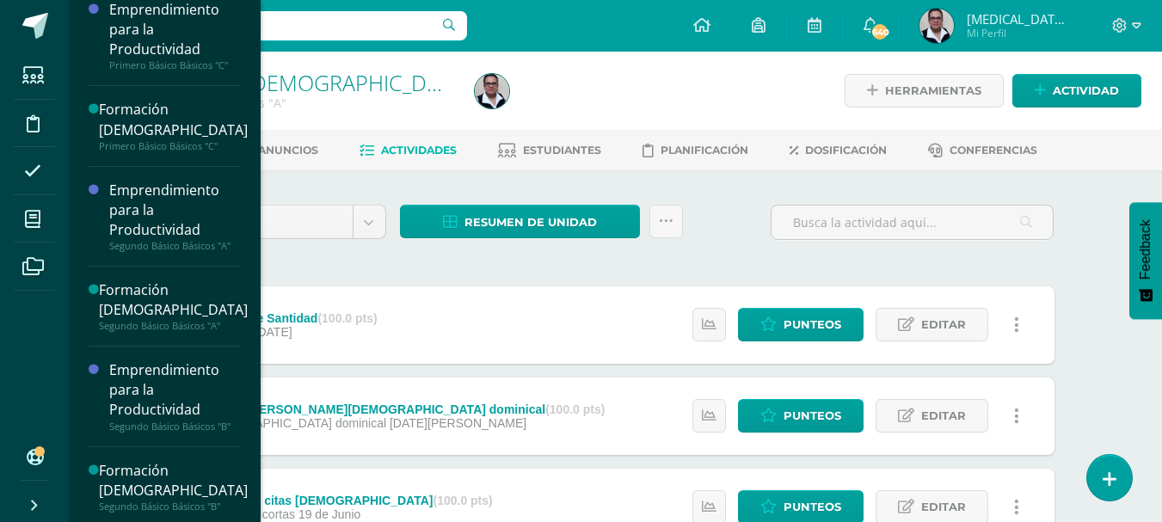
scroll to position [387, 0]
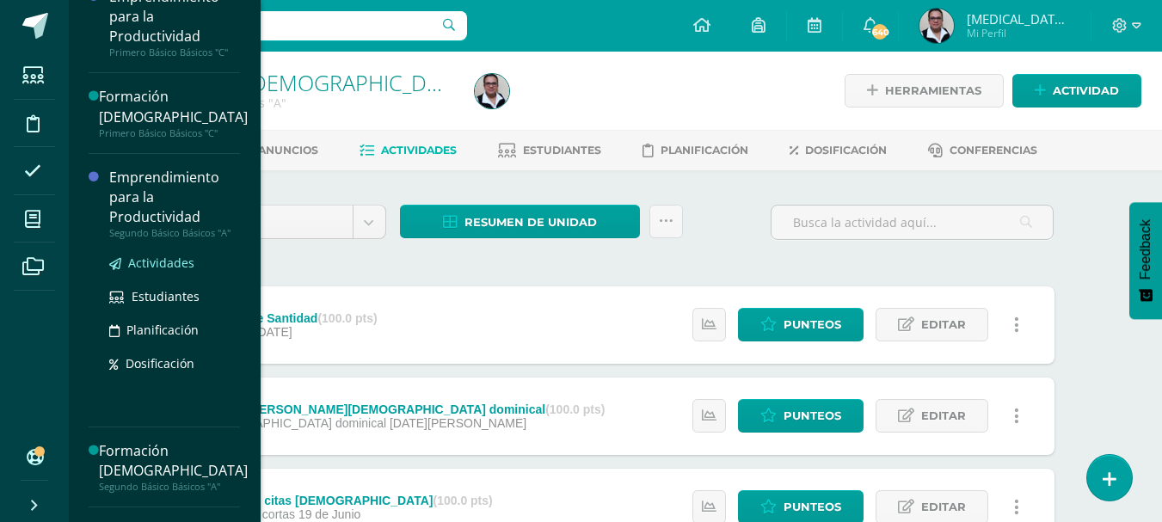
click at [145, 261] on span "Actividades" at bounding box center [161, 263] width 66 height 16
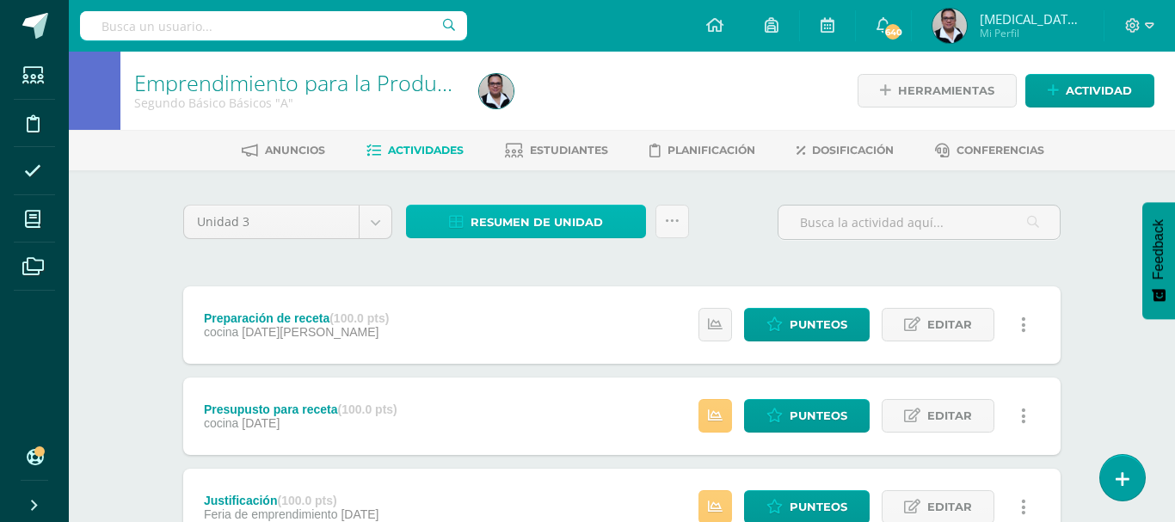
click at [528, 223] on span "Resumen de unidad" at bounding box center [536, 222] width 132 height 32
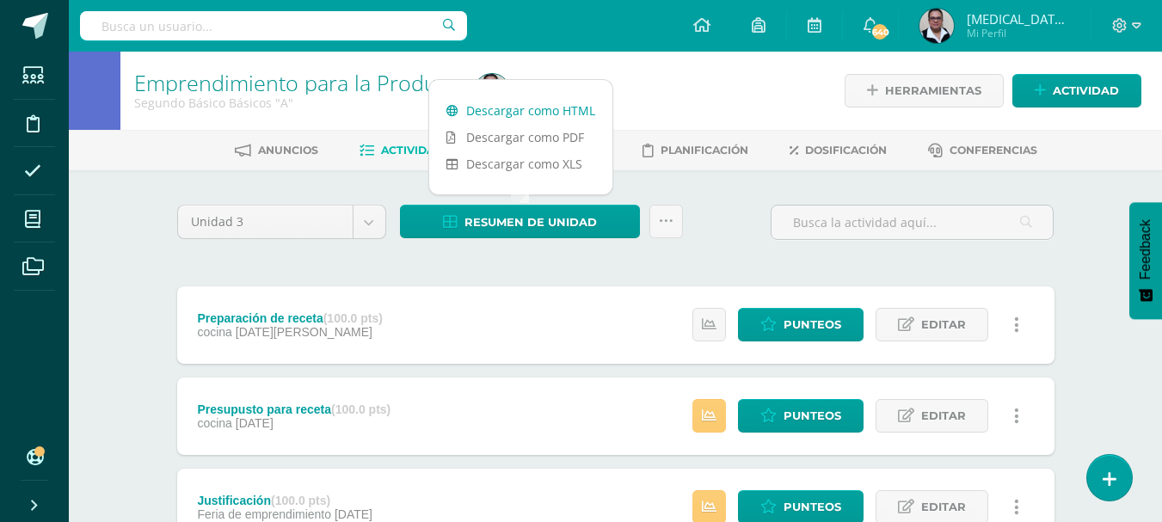
click at [519, 108] on link "Descargar como HTML" at bounding box center [520, 110] width 183 height 27
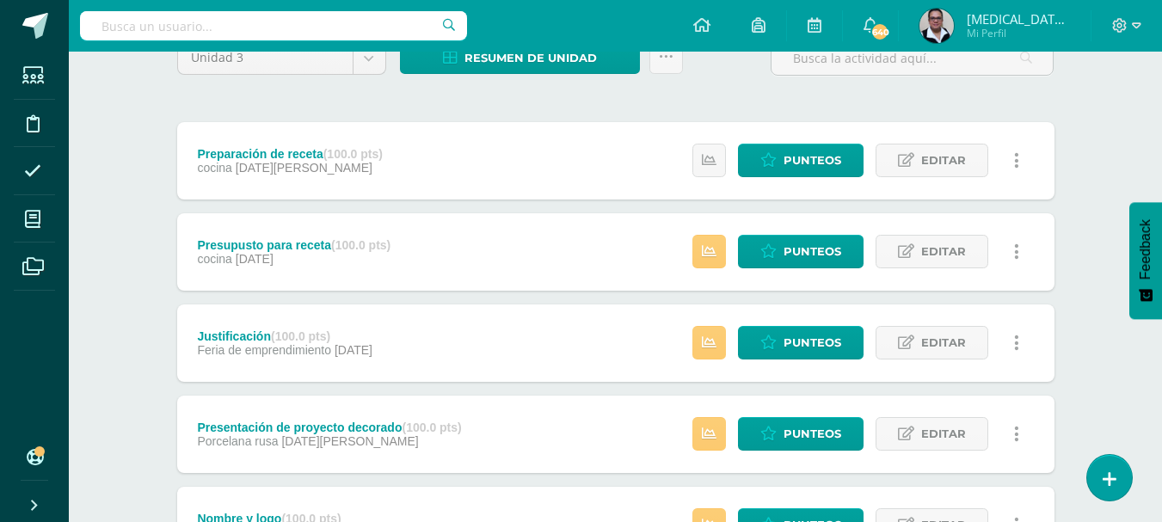
scroll to position [168, 0]
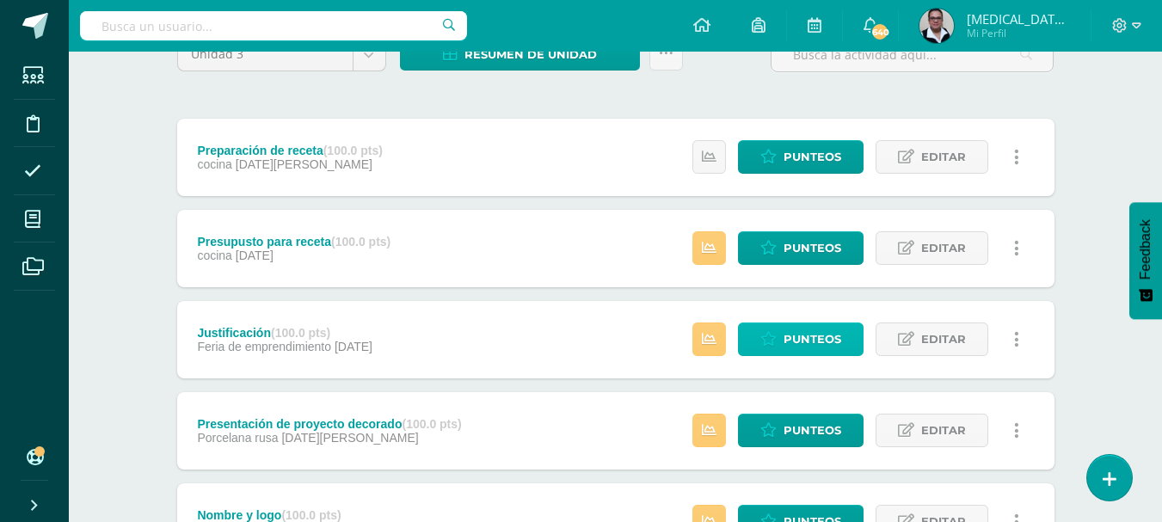
click at [793, 341] on span "Punteos" at bounding box center [812, 339] width 58 height 32
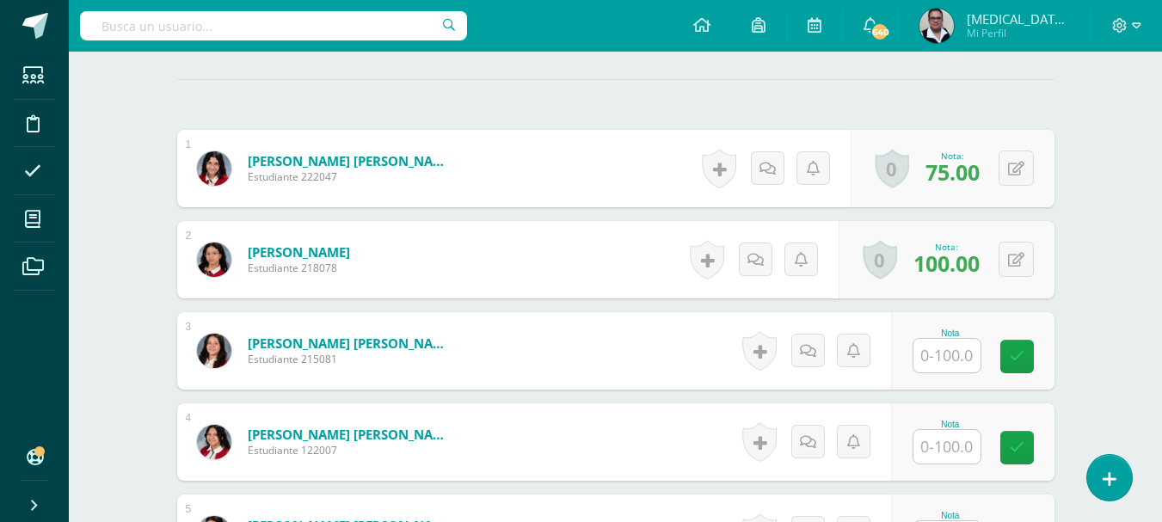
scroll to position [448, 0]
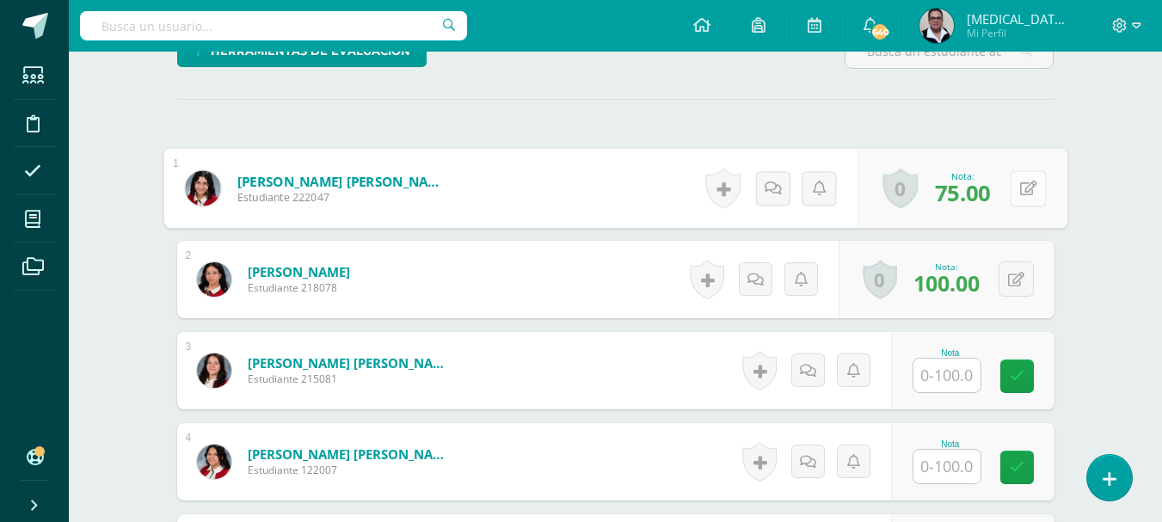
click at [1017, 194] on button at bounding box center [1028, 188] width 36 height 36
type input "100"
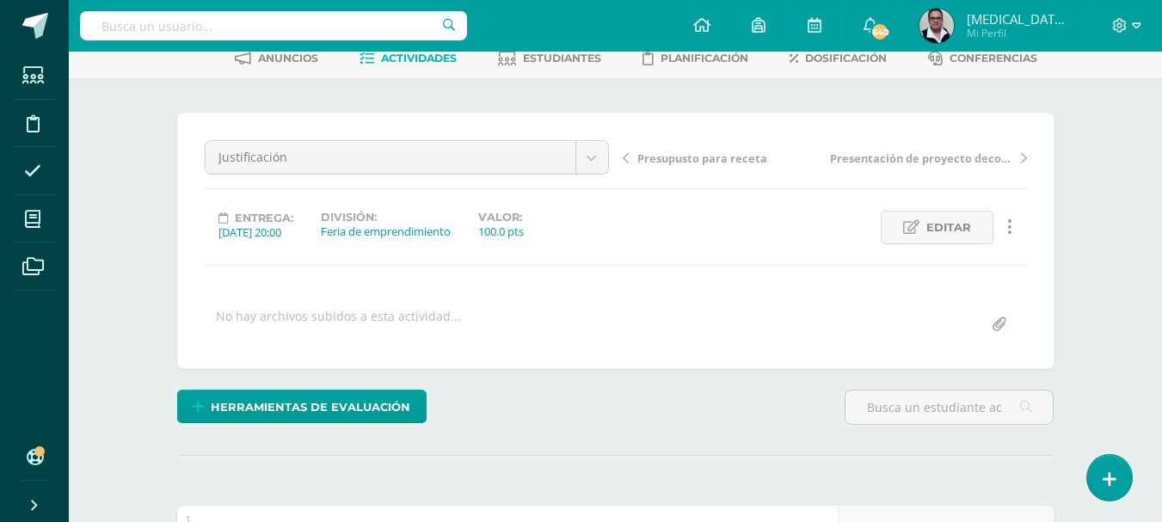
scroll to position [0, 0]
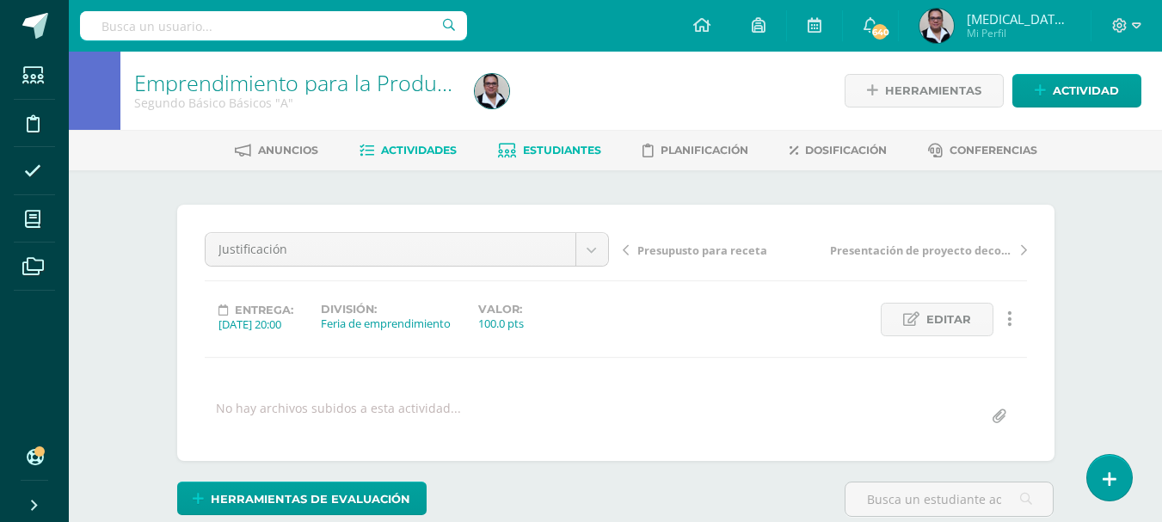
click at [543, 149] on span "Estudiantes" at bounding box center [562, 150] width 78 height 13
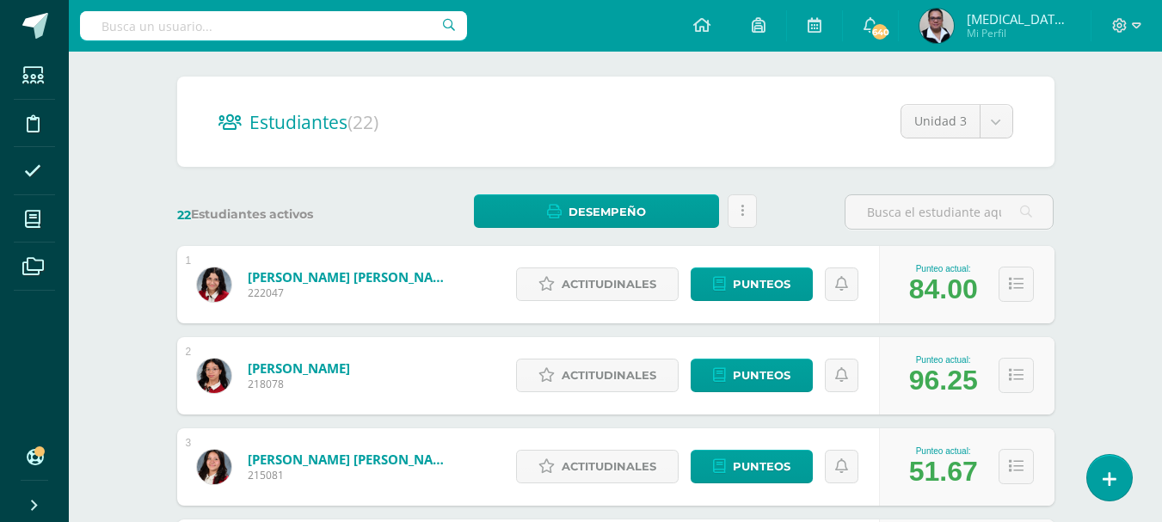
scroll to position [150, 0]
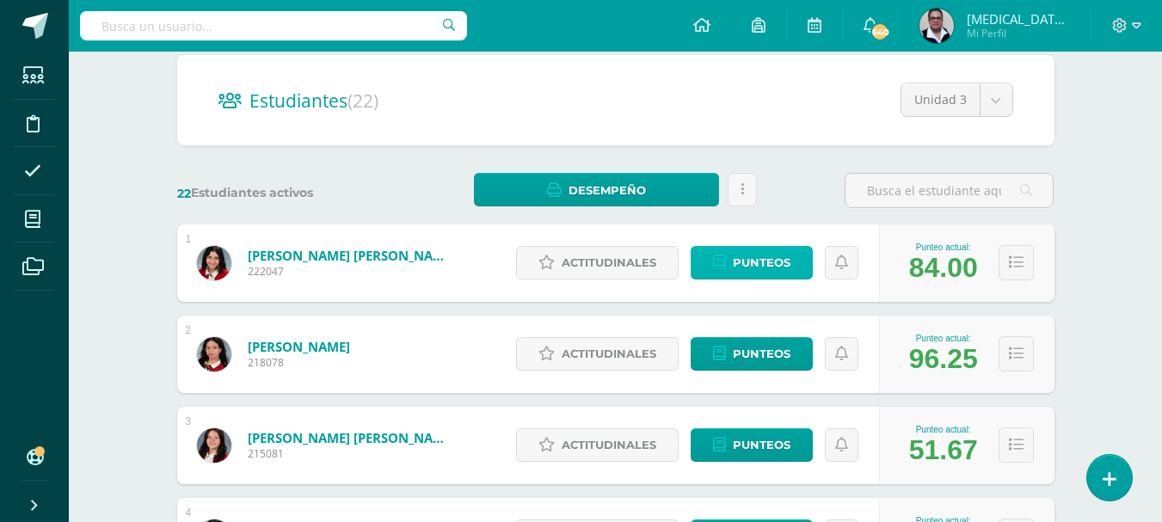
click at [756, 259] on span "Punteos" at bounding box center [762, 263] width 58 height 32
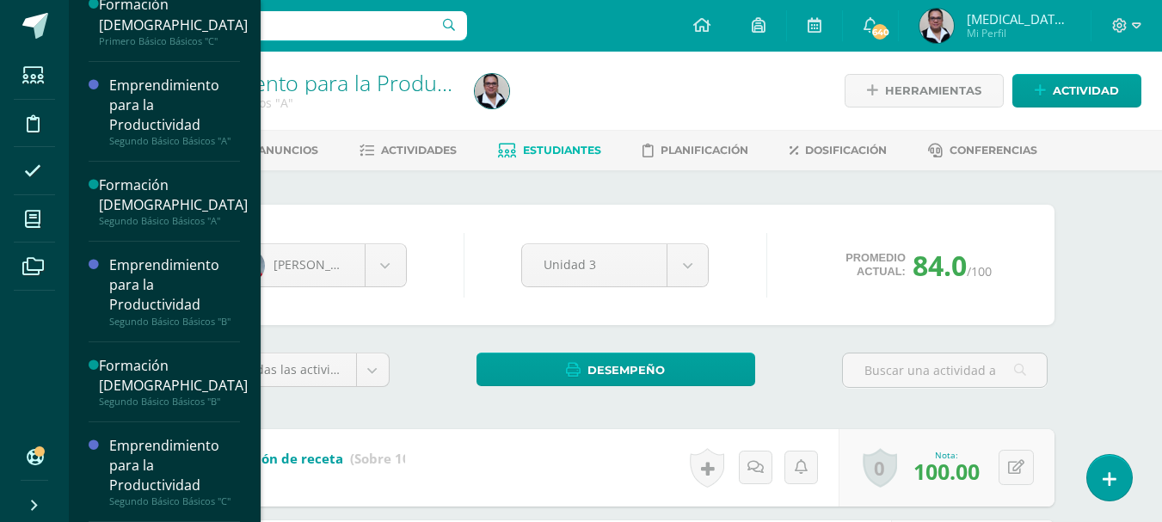
scroll to position [482, 0]
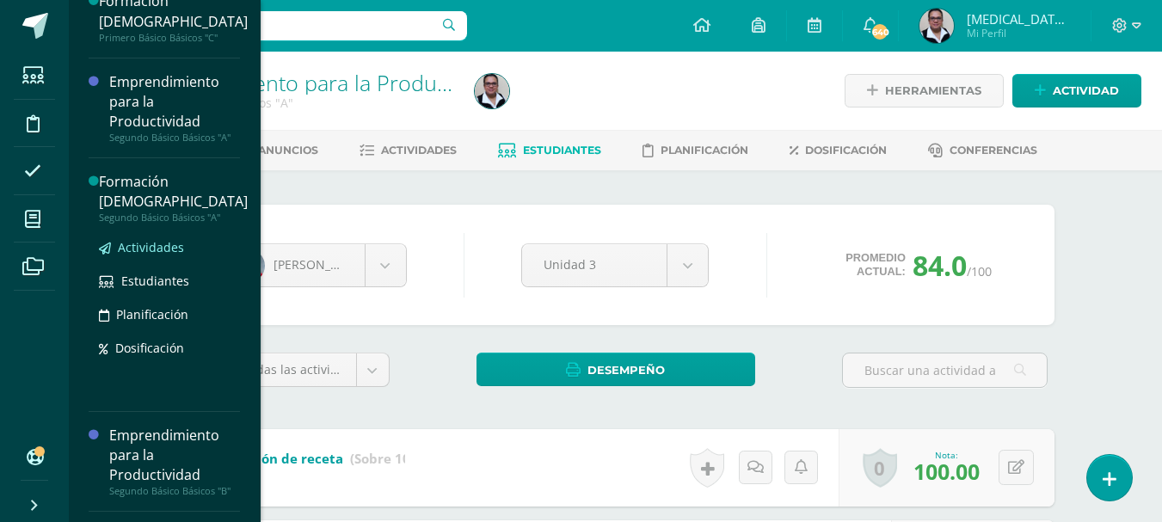
click at [153, 249] on span "Actividades" at bounding box center [151, 247] width 66 height 16
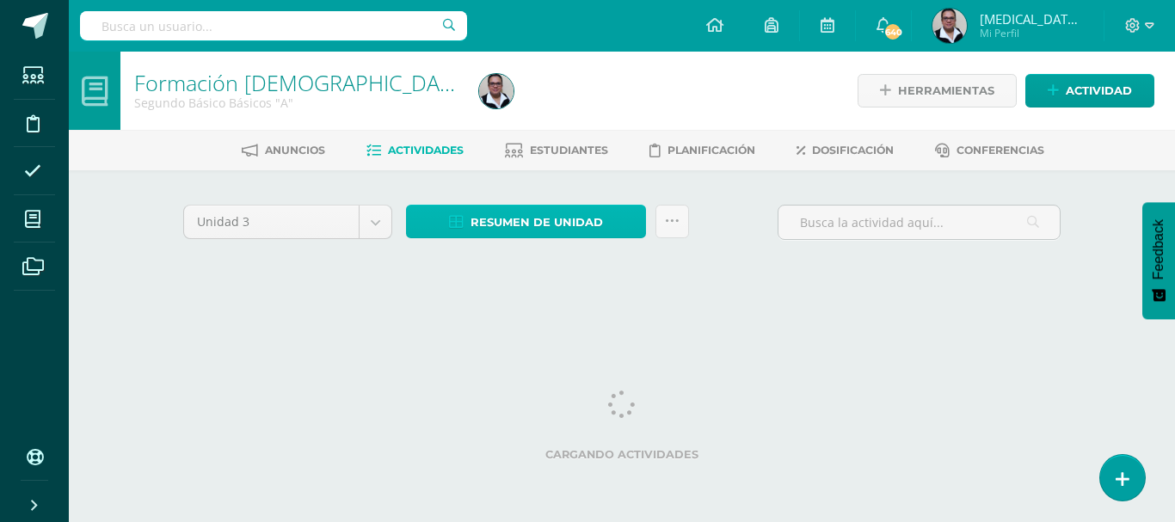
click at [532, 216] on span "Resumen de unidad" at bounding box center [536, 222] width 132 height 32
click at [542, 229] on span "Resumen de unidad" at bounding box center [536, 222] width 132 height 32
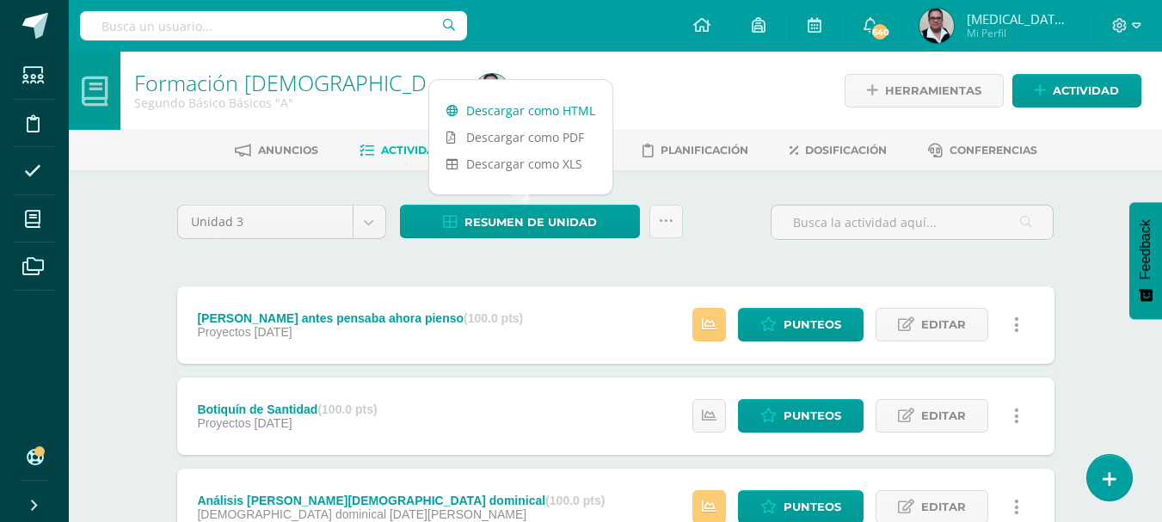
click at [522, 102] on link "Descargar como HTML" at bounding box center [520, 110] width 183 height 27
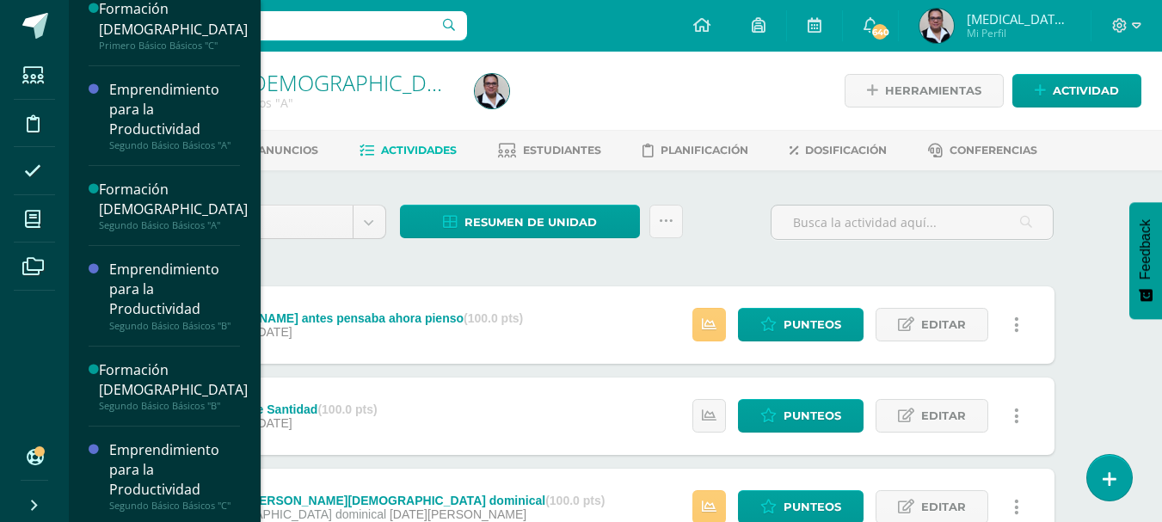
scroll to position [470, 0]
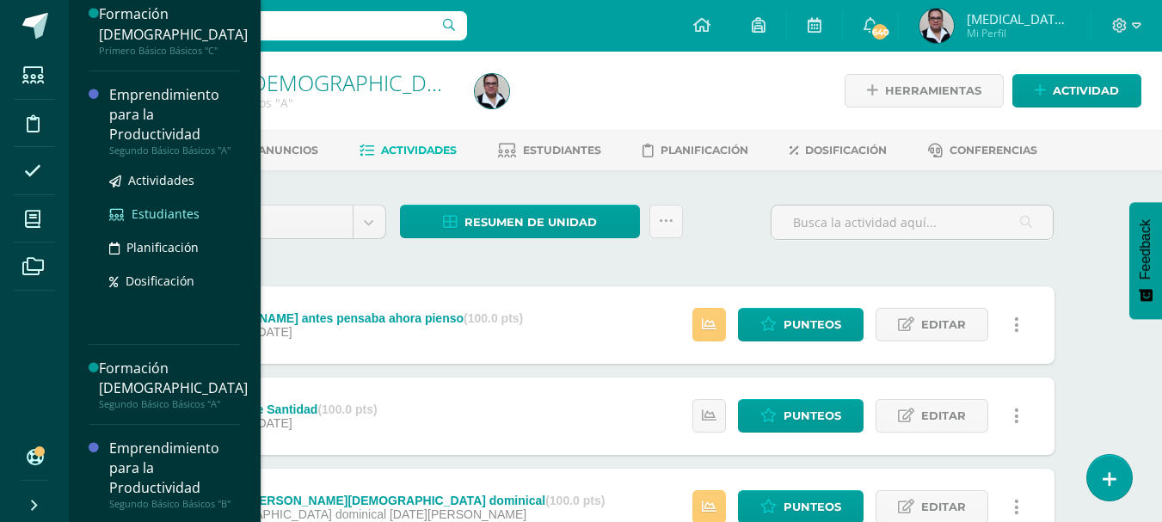
click at [181, 214] on span "Estudiantes" at bounding box center [166, 214] width 68 height 16
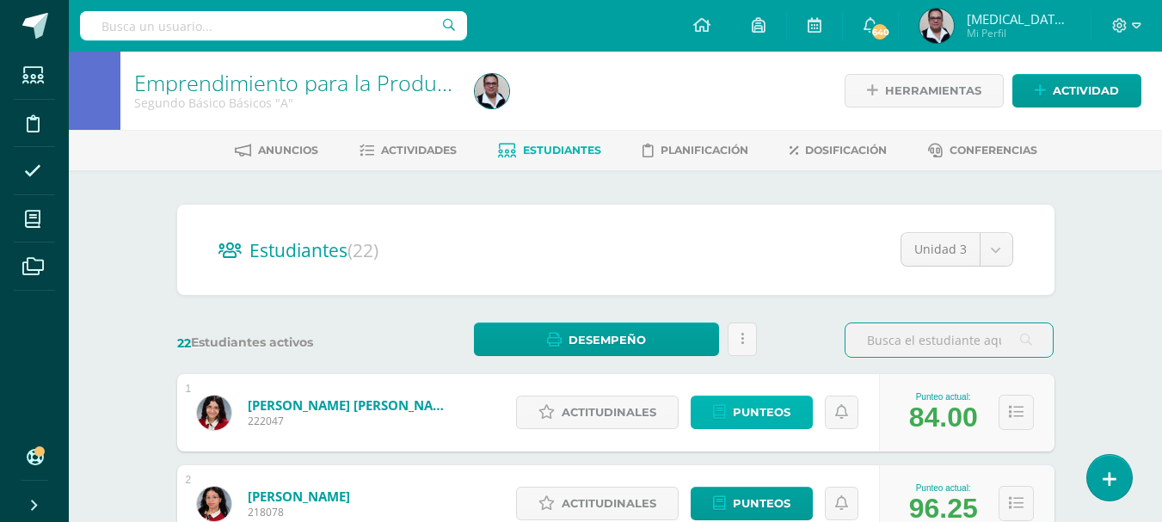
click at [778, 419] on span "Punteos" at bounding box center [762, 412] width 58 height 32
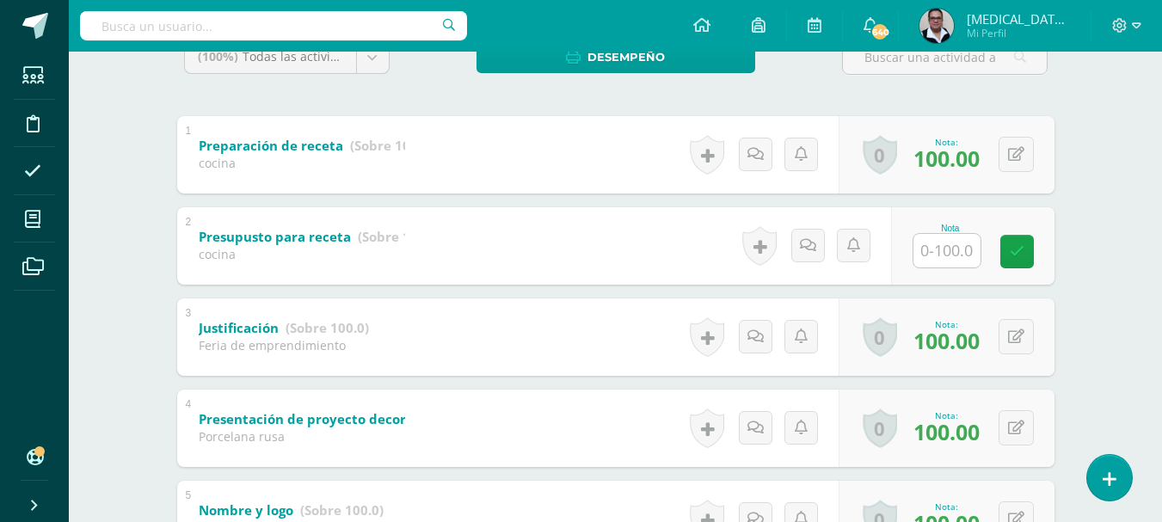
scroll to position [324, 0]
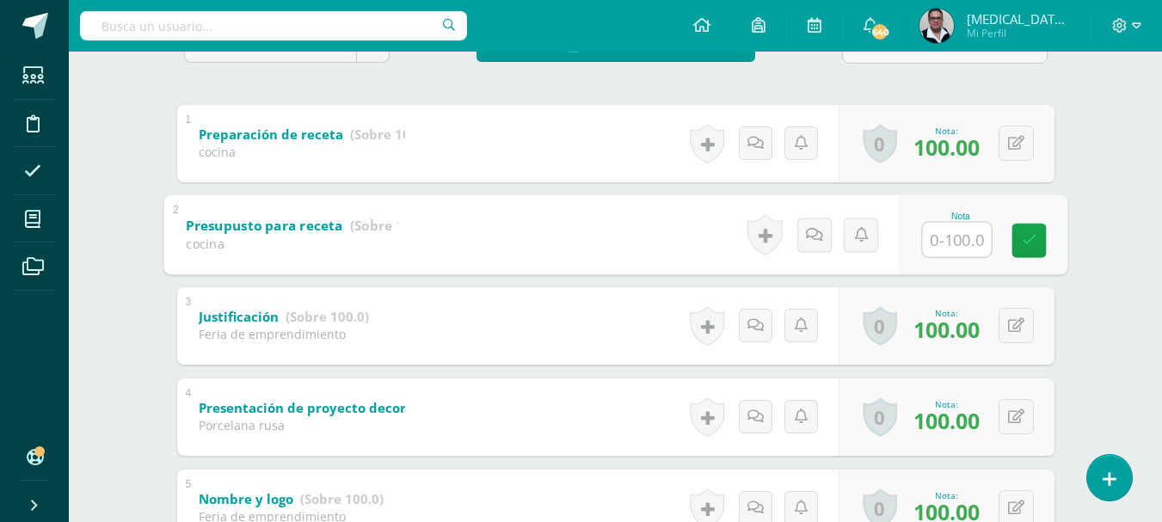
click at [956, 253] on input "text" at bounding box center [956, 239] width 69 height 34
type input "0"
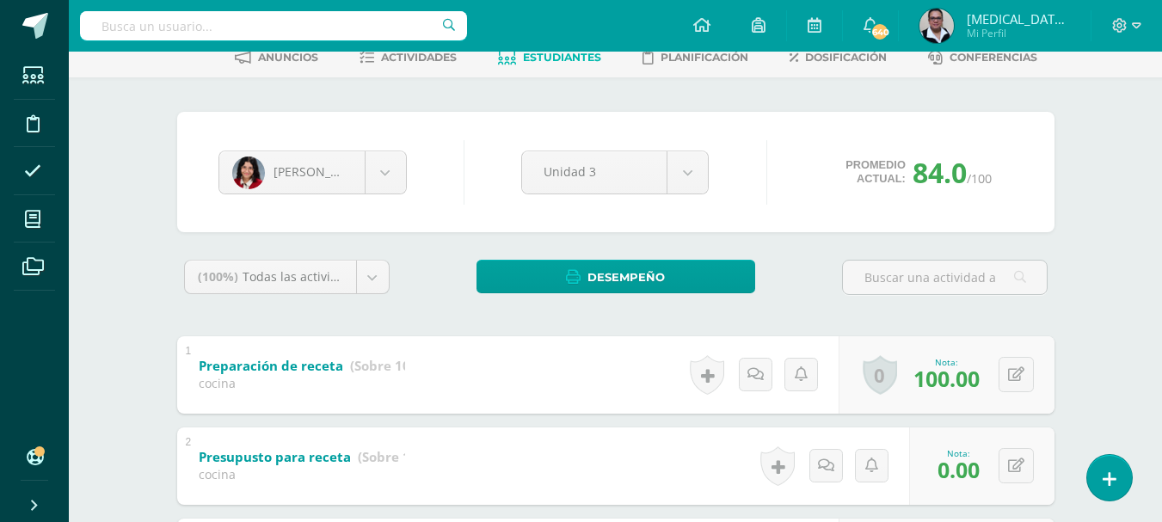
scroll to position [0, 0]
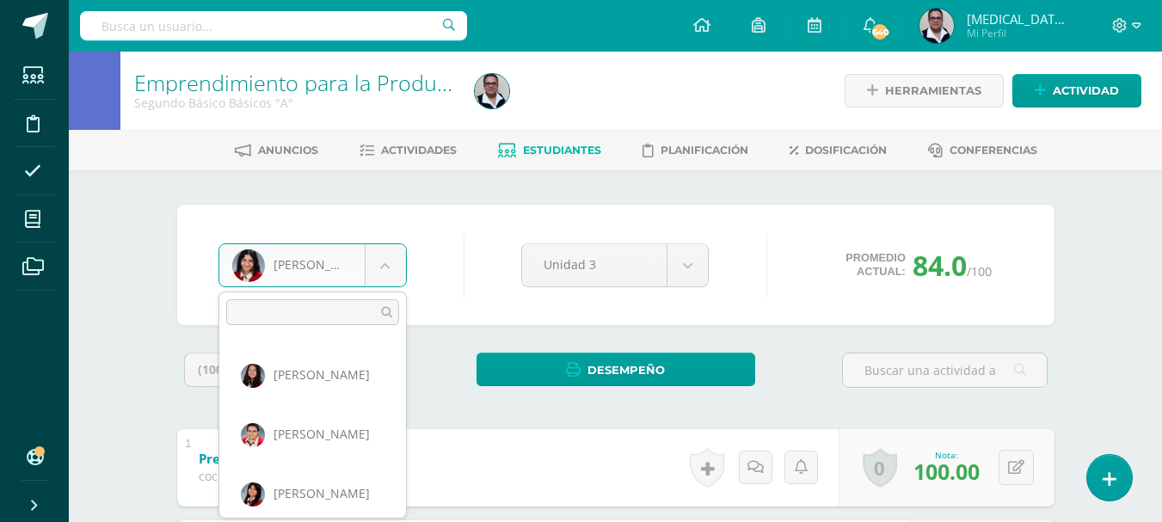
scroll to position [1133, 0]
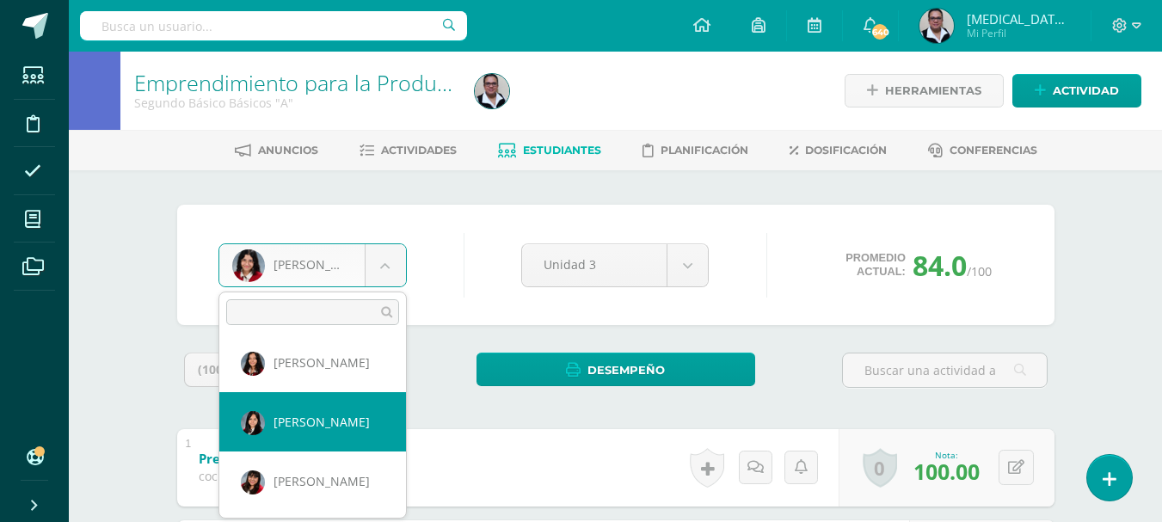
select select "3626"
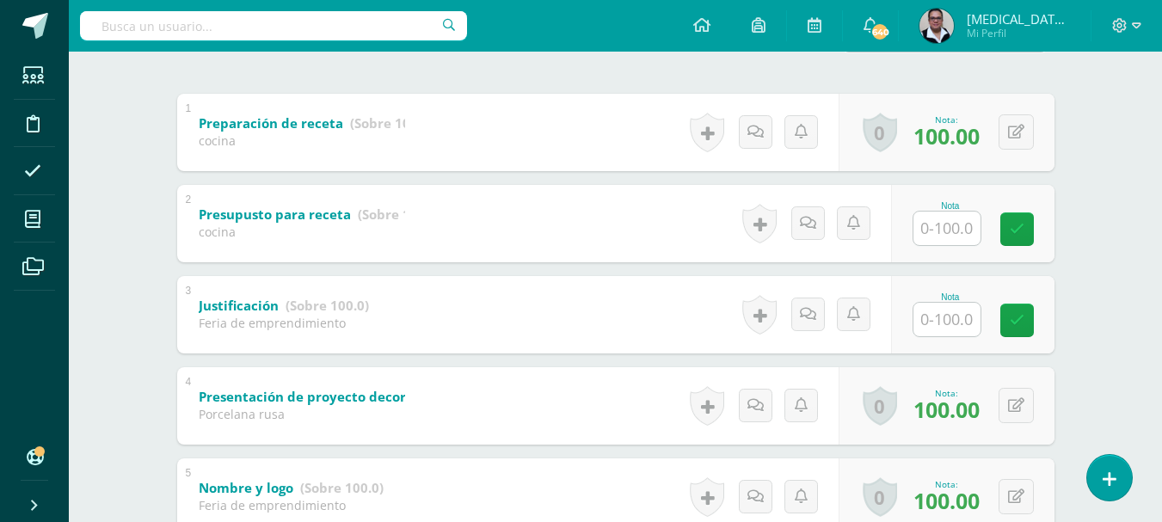
scroll to position [338, 0]
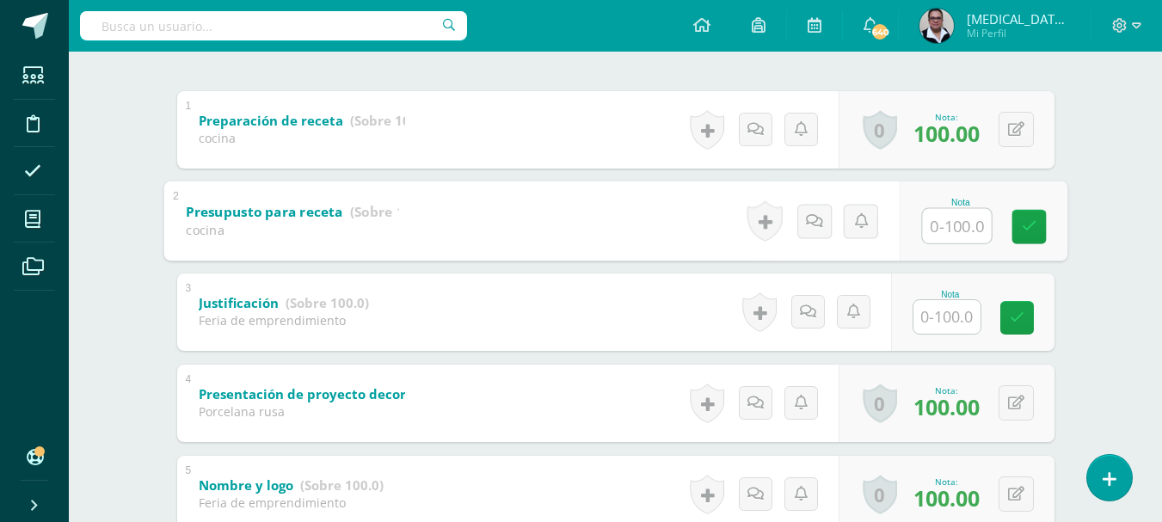
click at [962, 213] on input "text" at bounding box center [956, 225] width 69 height 34
type input "0"
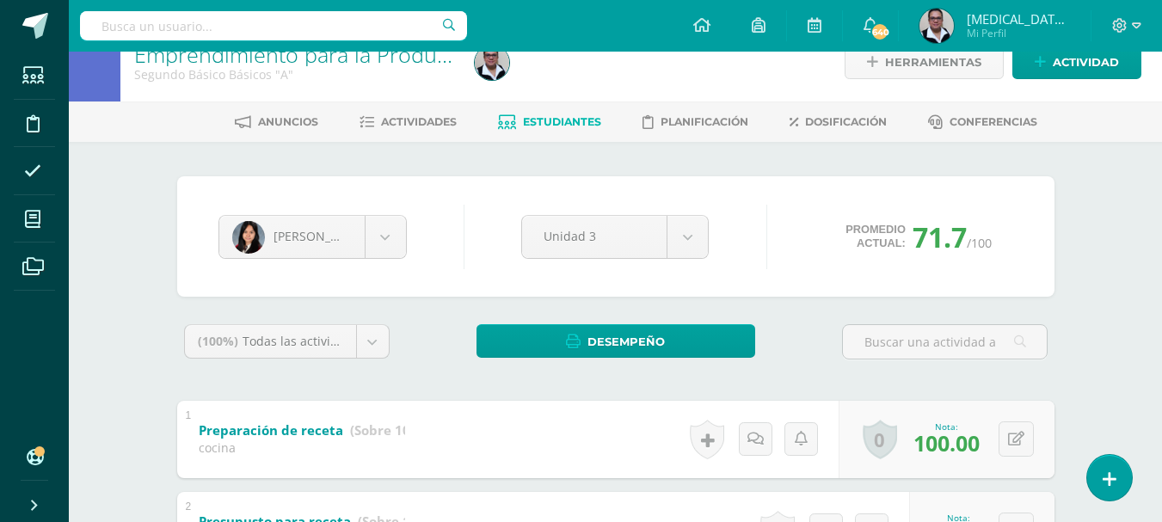
scroll to position [0, 0]
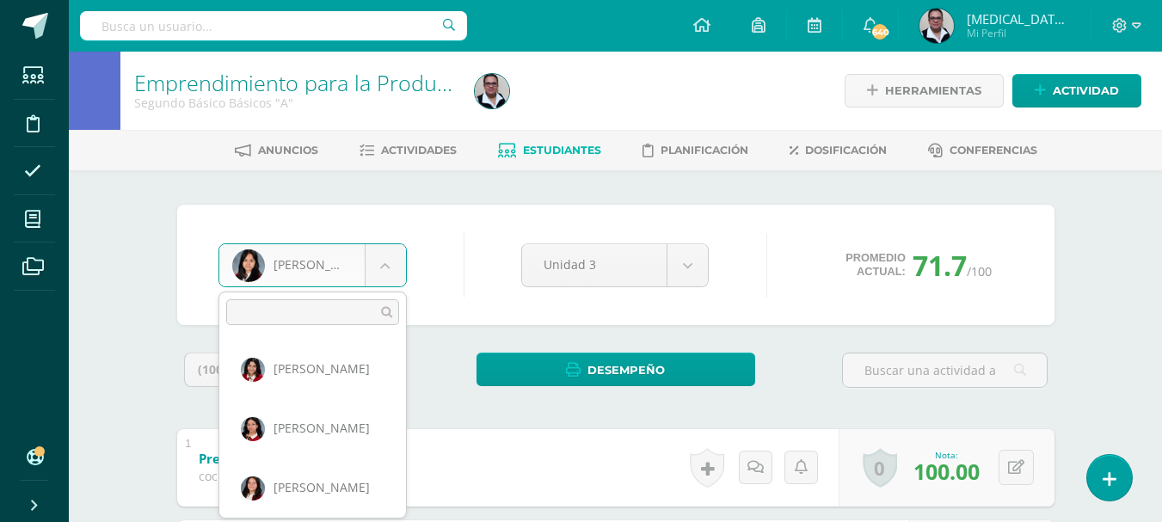
scroll to position [1067, 0]
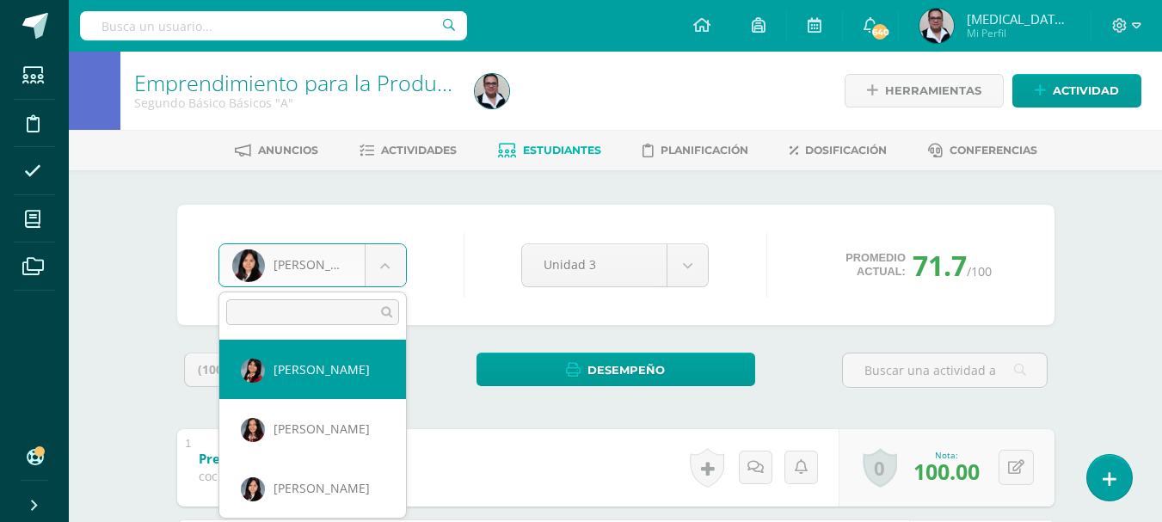
select select "3382"
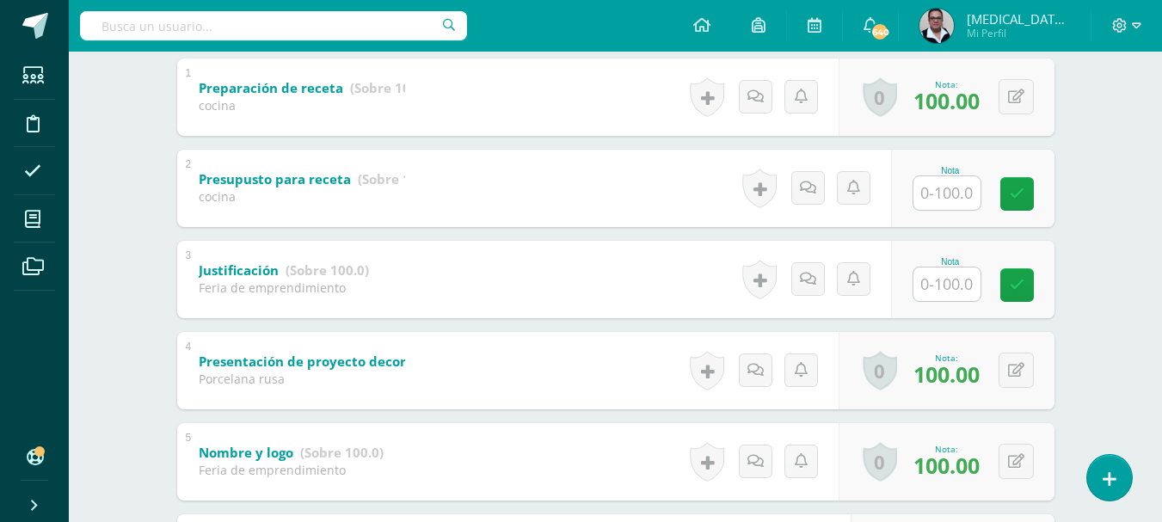
scroll to position [390, 0]
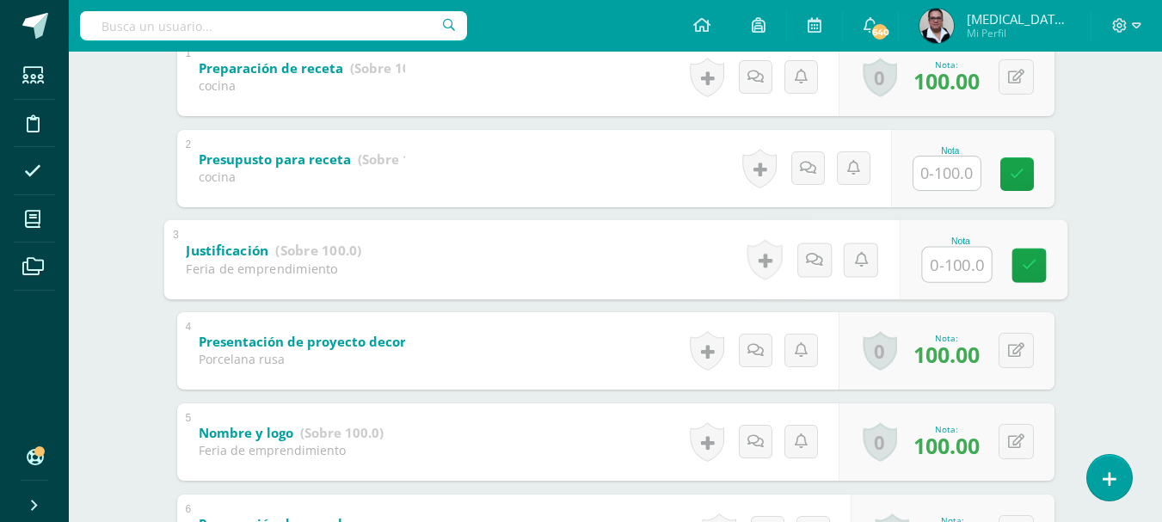
click at [945, 273] on input "text" at bounding box center [956, 264] width 69 height 34
type input "100"
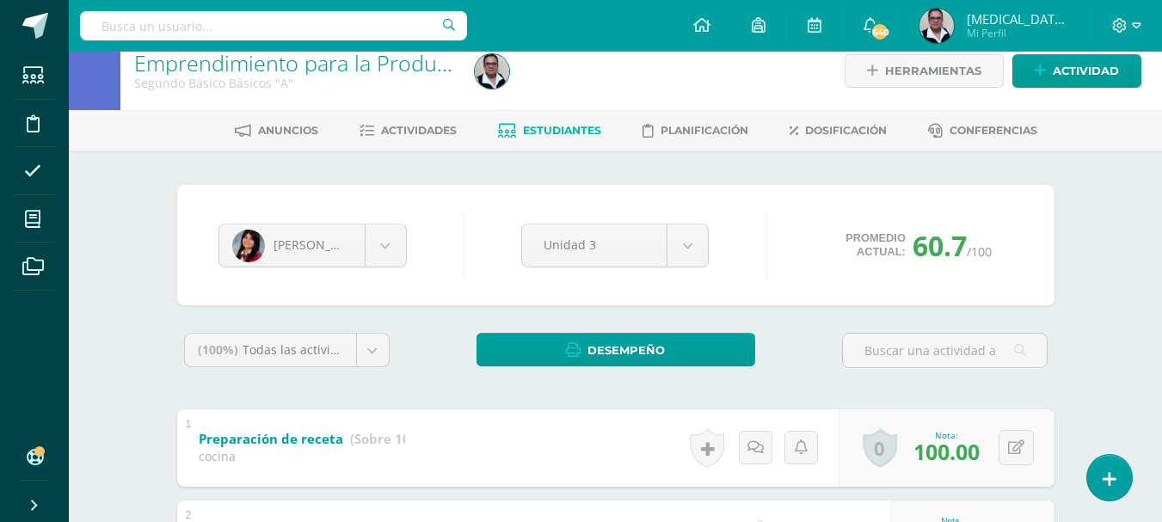
scroll to position [0, 0]
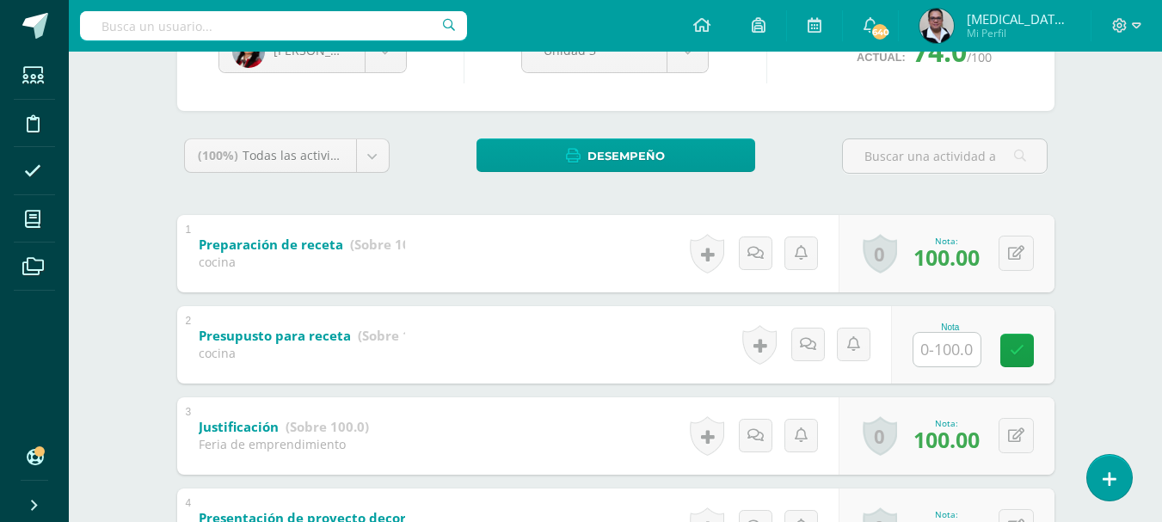
scroll to position [262, 0]
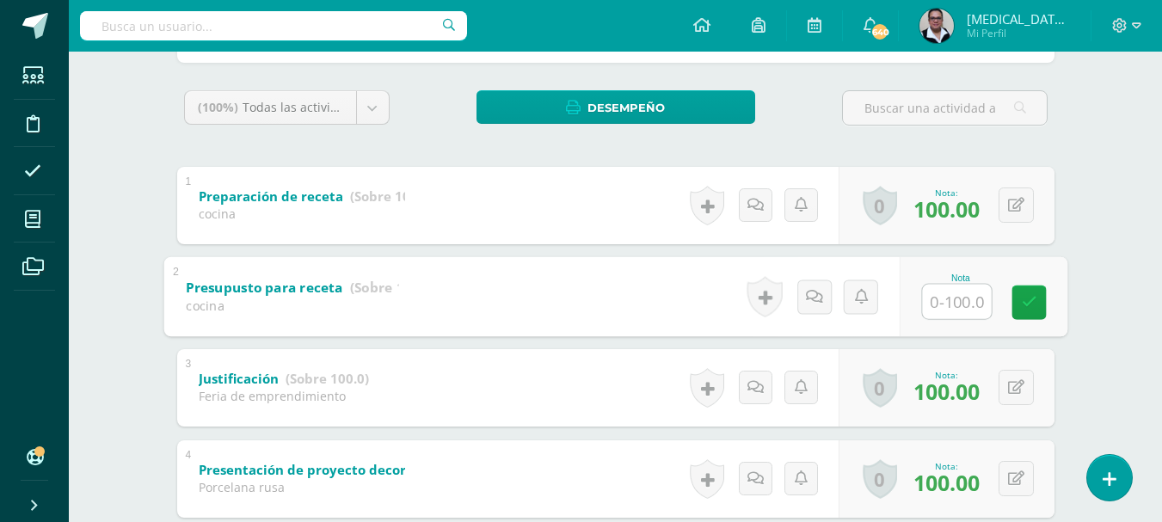
click at [961, 298] on input "text" at bounding box center [956, 301] width 69 height 34
type input "0"
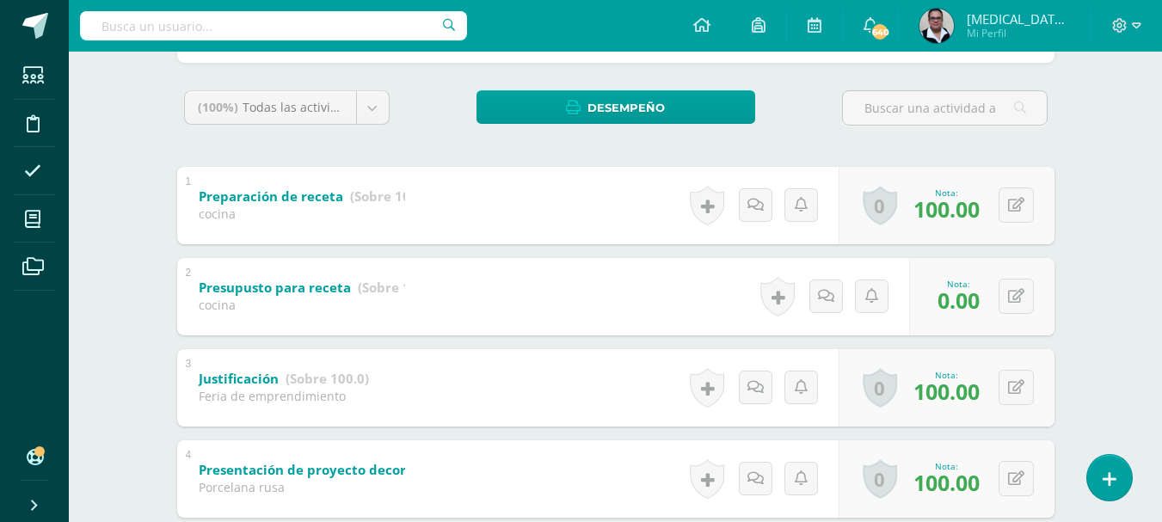
scroll to position [42, 0]
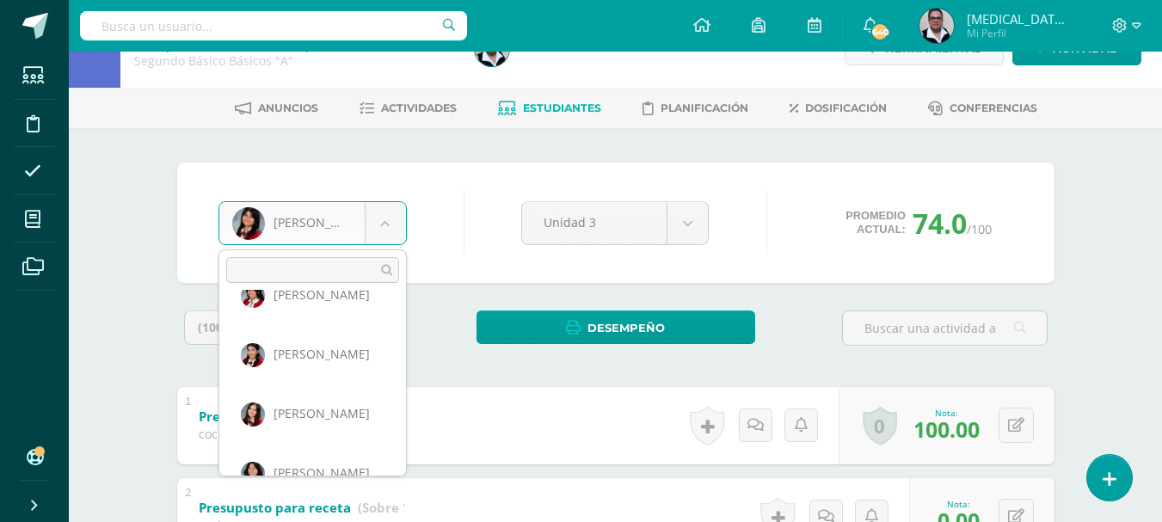
scroll to position [203, 0]
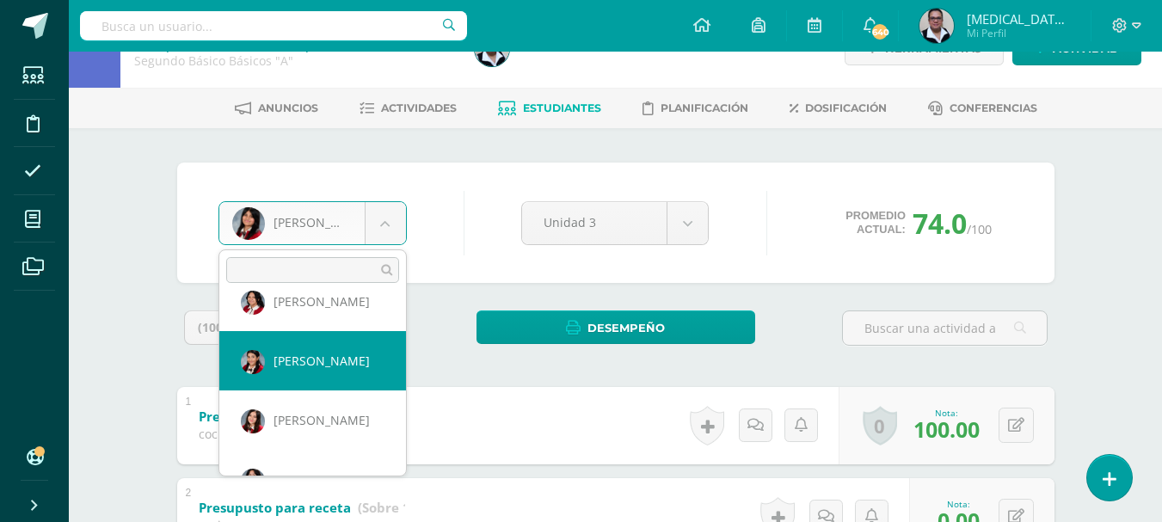
select select "3503"
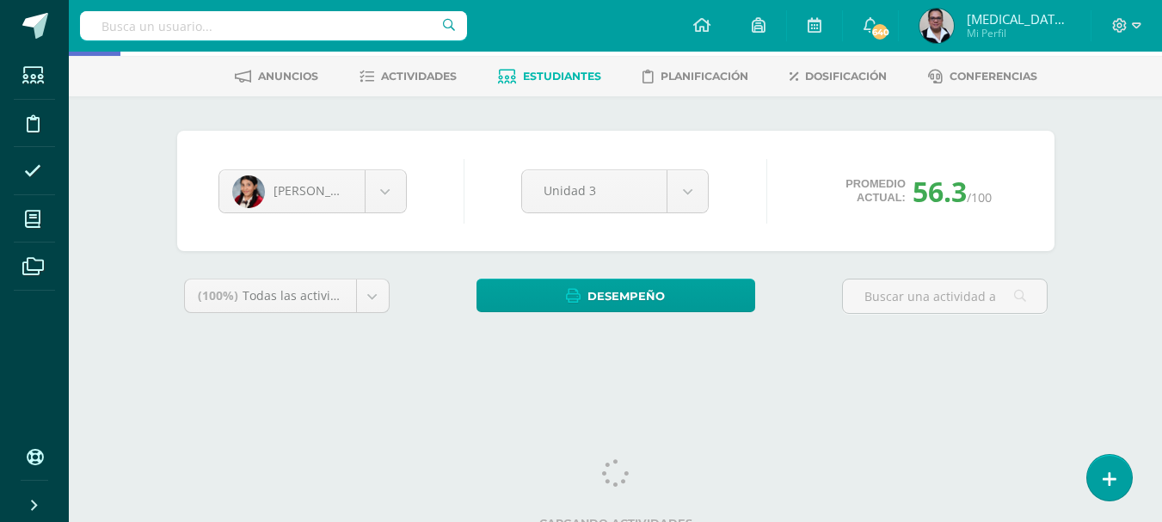
drag, startPoint x: 1167, startPoint y: 114, endPoint x: 1152, endPoint y: 174, distance: 61.1
click at [1152, 174] on html "Estudiantes Disciplina Asistencia Mis cursos Archivos Soporte Ayuda Reportar un…" at bounding box center [581, 158] width 1162 height 464
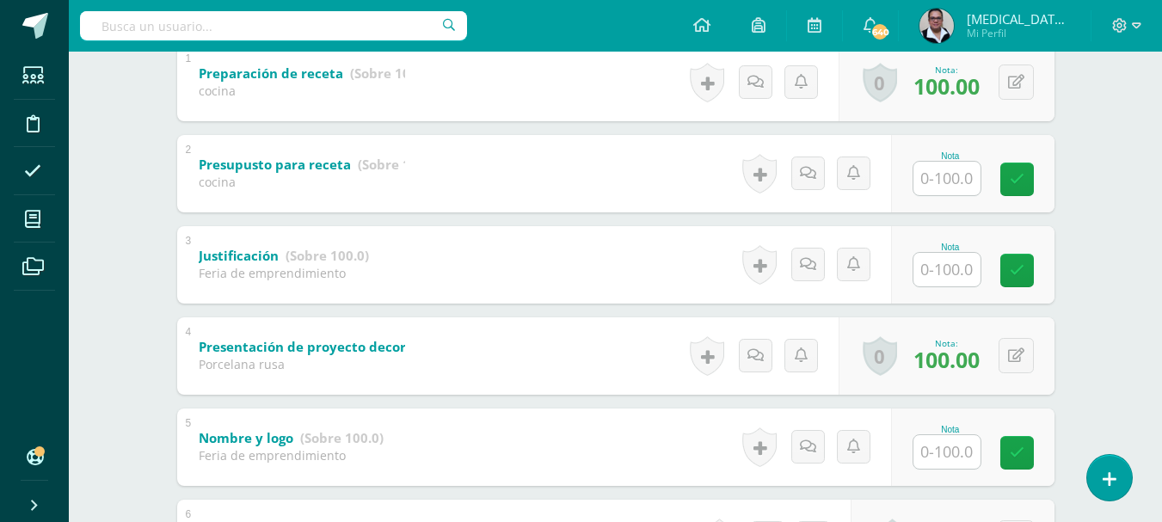
scroll to position [383, 0]
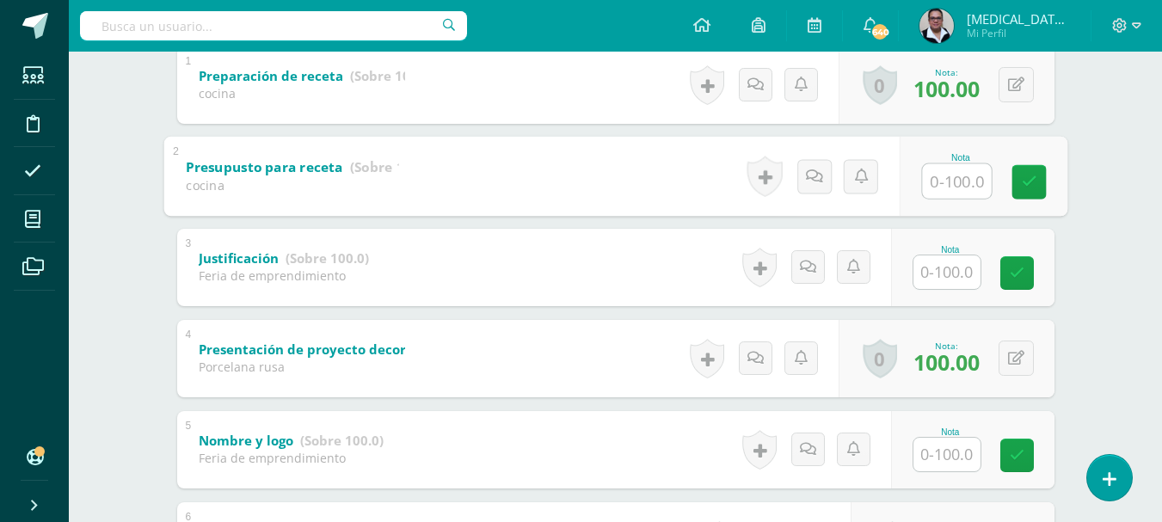
click at [965, 179] on input "text" at bounding box center [956, 180] width 69 height 34
type input "80"
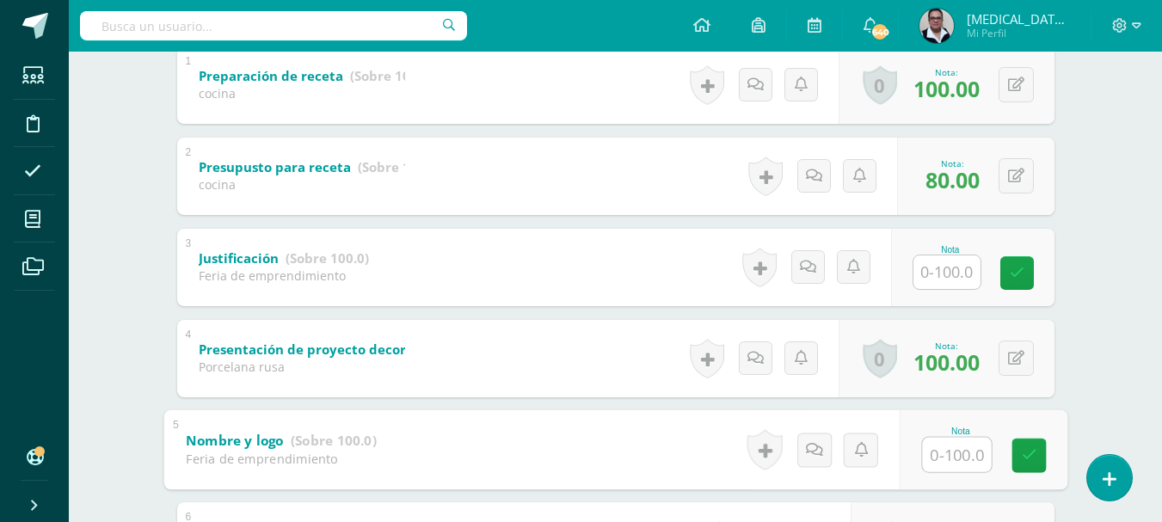
click at [943, 458] on input "text" at bounding box center [956, 454] width 69 height 34
type input "100"
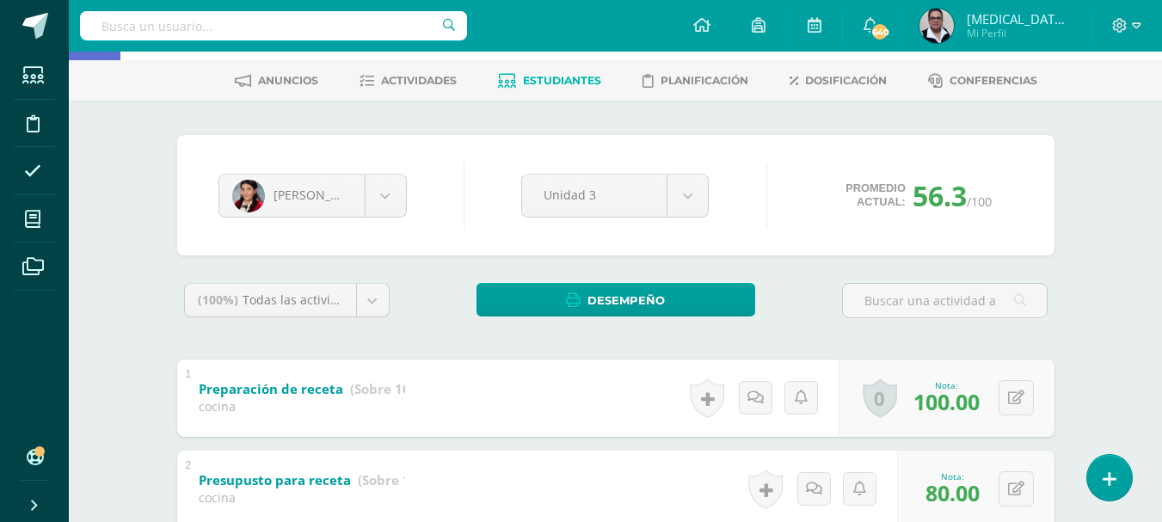
scroll to position [0, 0]
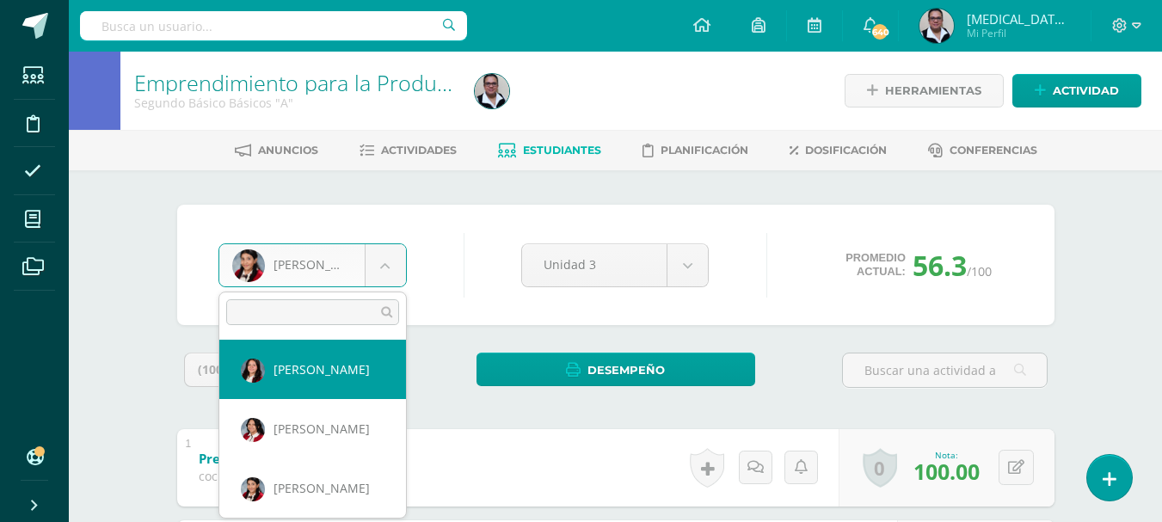
select select "216"
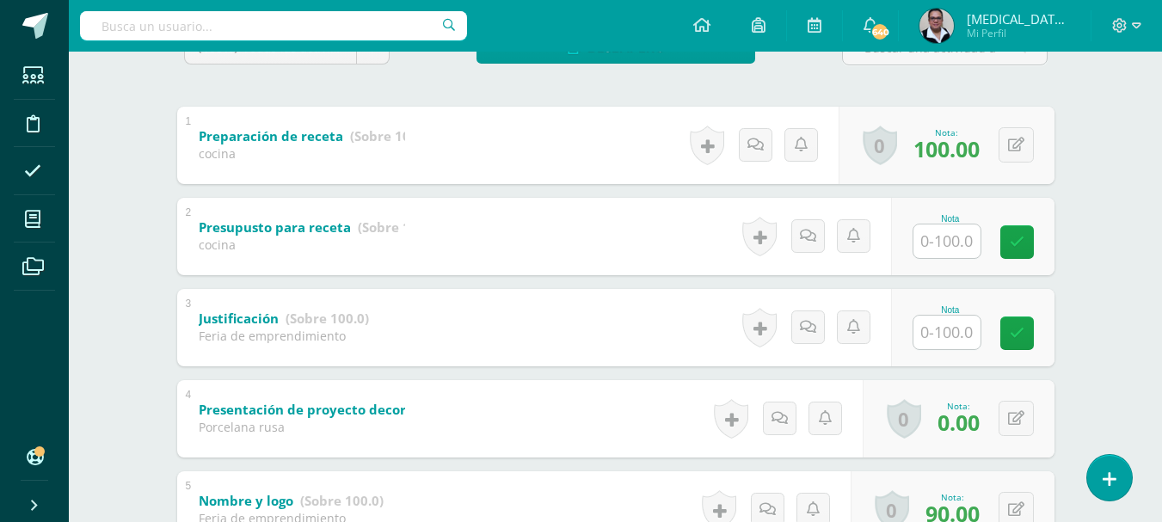
scroll to position [411, 0]
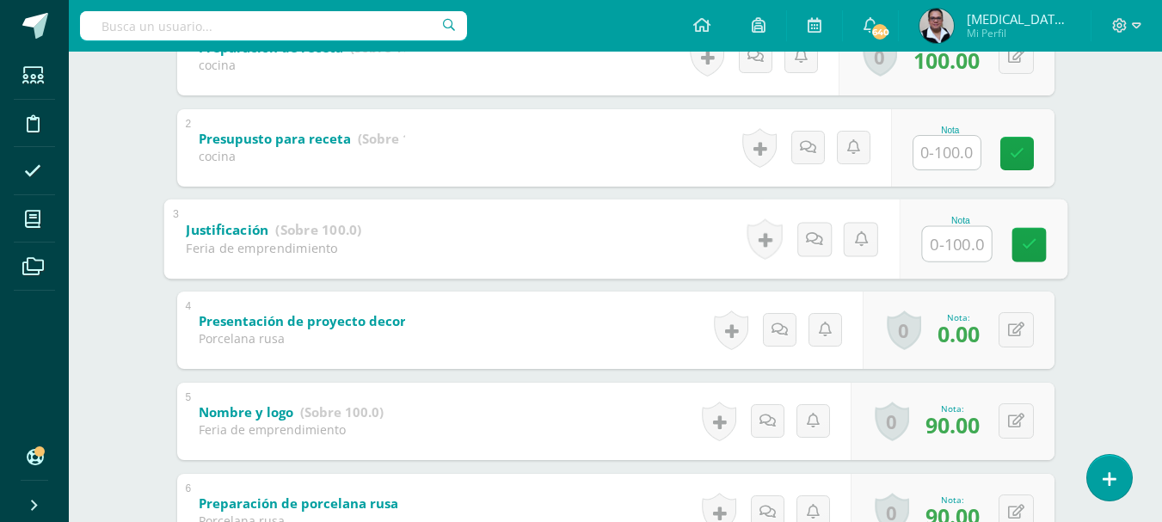
click at [968, 234] on input "text" at bounding box center [956, 243] width 69 height 34
type input "100"
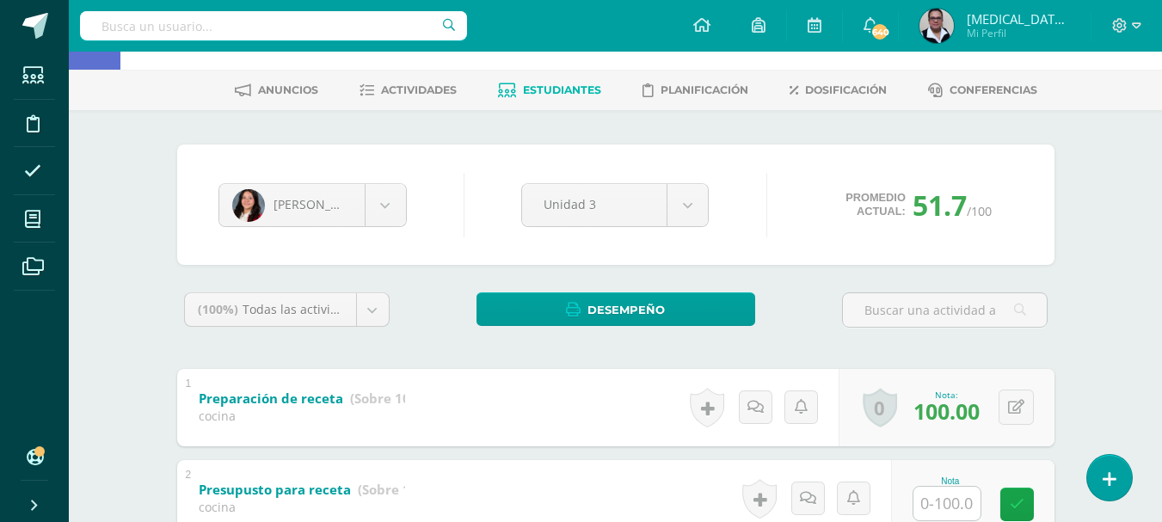
scroll to position [0, 0]
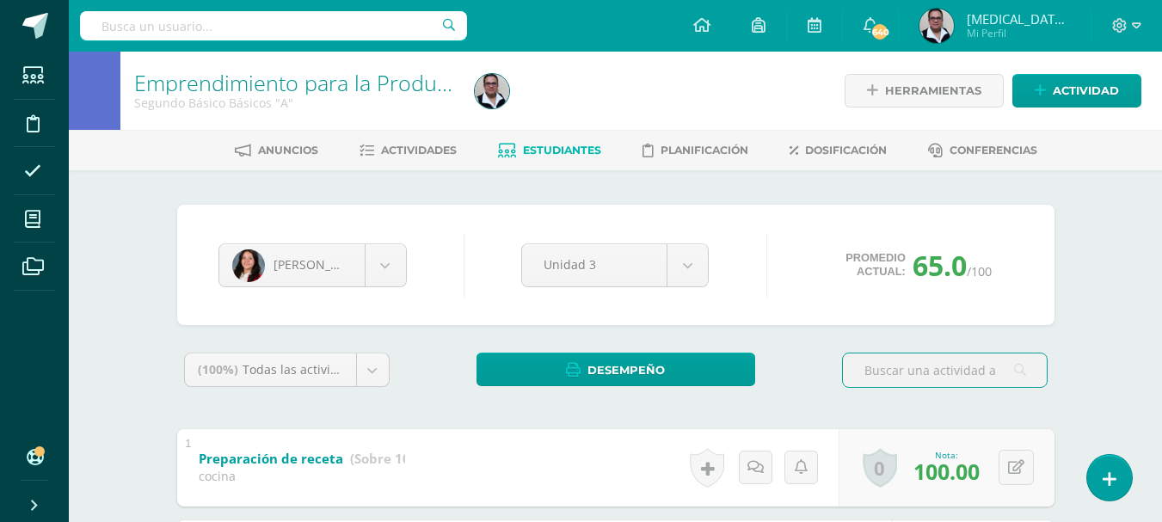
scroll to position [161, 0]
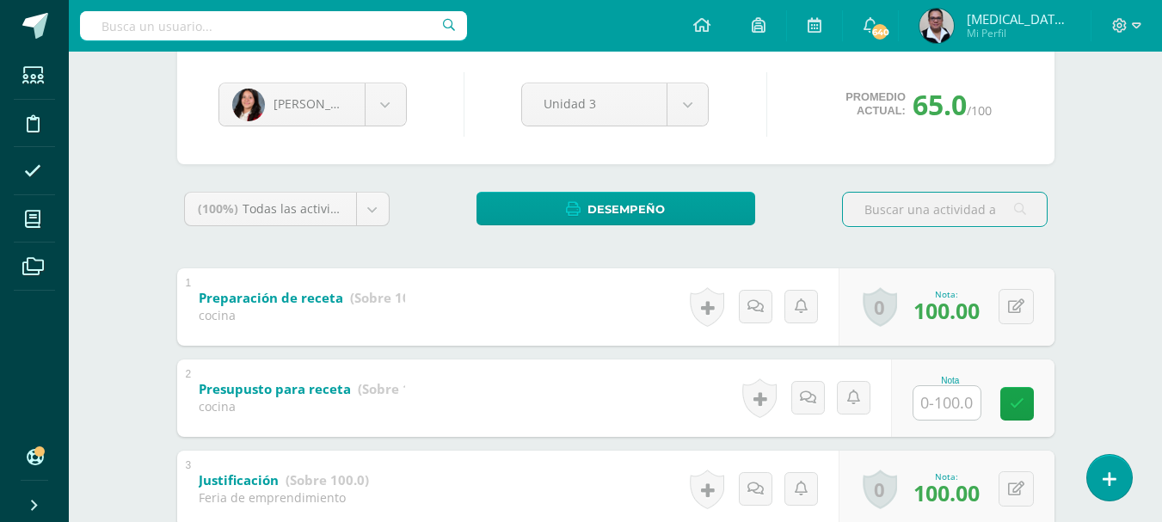
click at [949, 395] on input "text" at bounding box center [946, 403] width 67 height 34
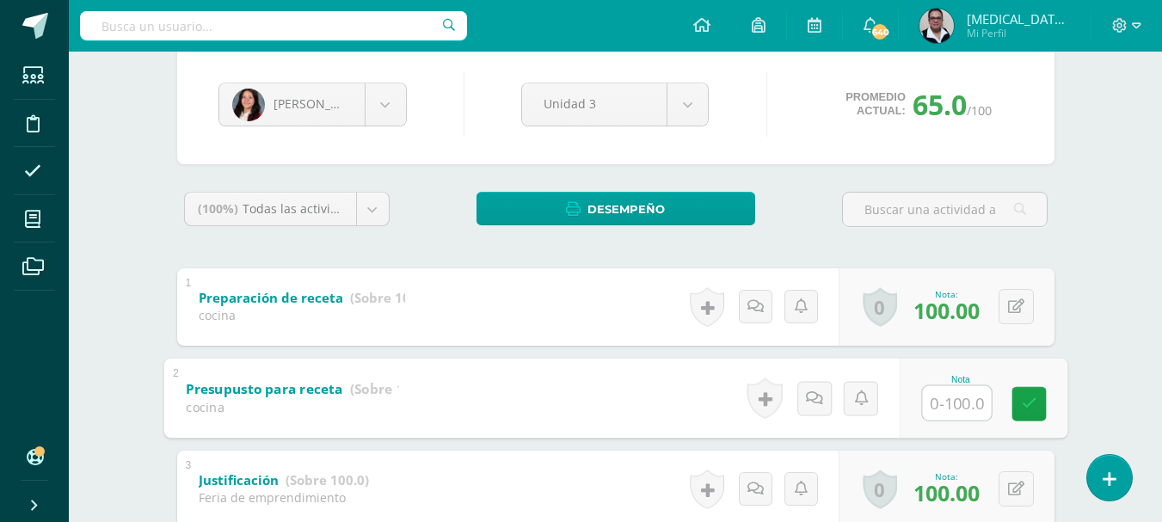
type input "0"
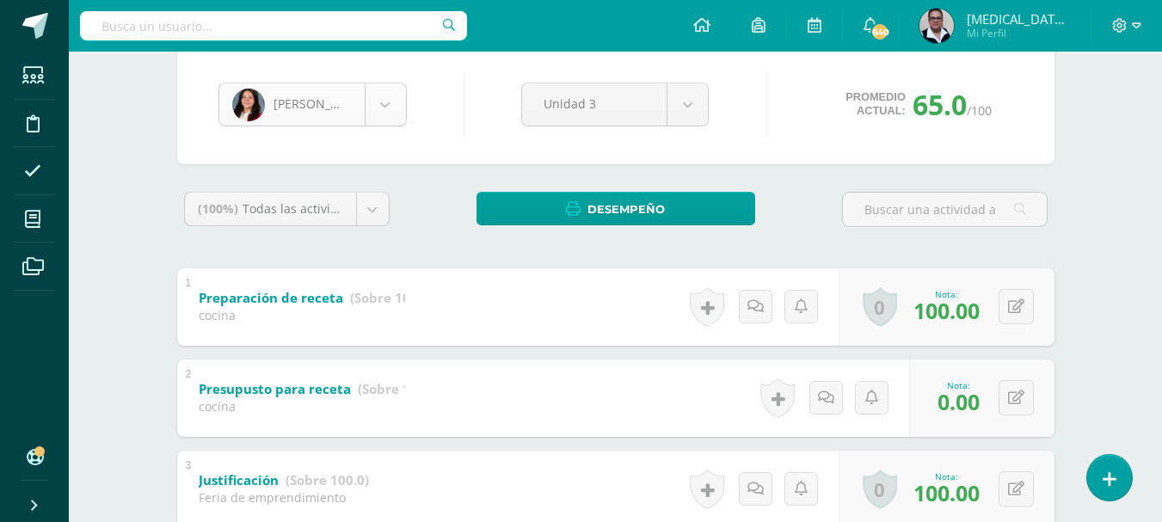
click at [396, 111] on body "Estudiantes Disciplina Asistencia Mis cursos Archivos Soporte Ayuda Reportar un…" at bounding box center [581, 468] width 1162 height 1259
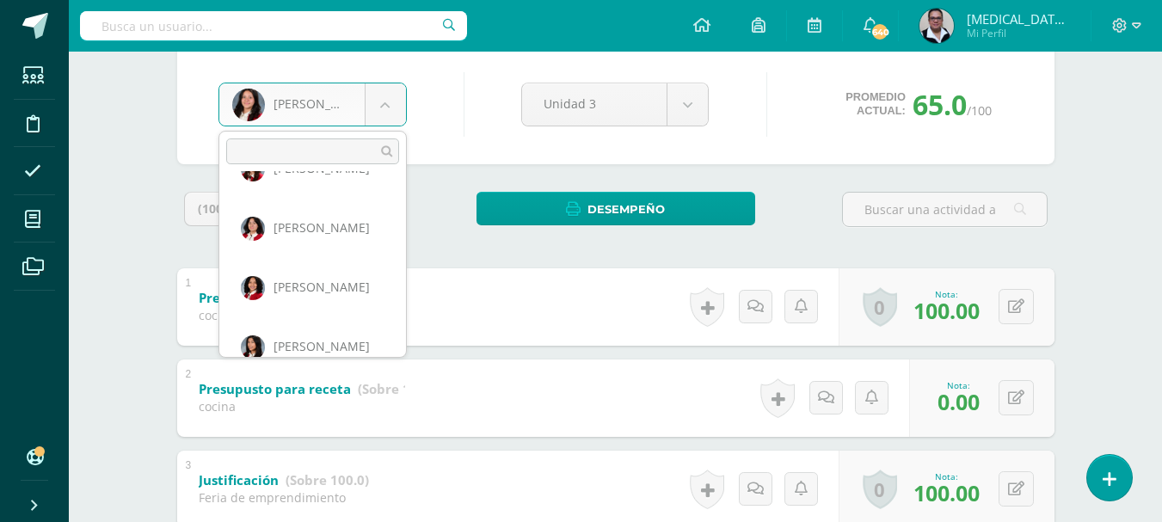
scroll to position [344, 0]
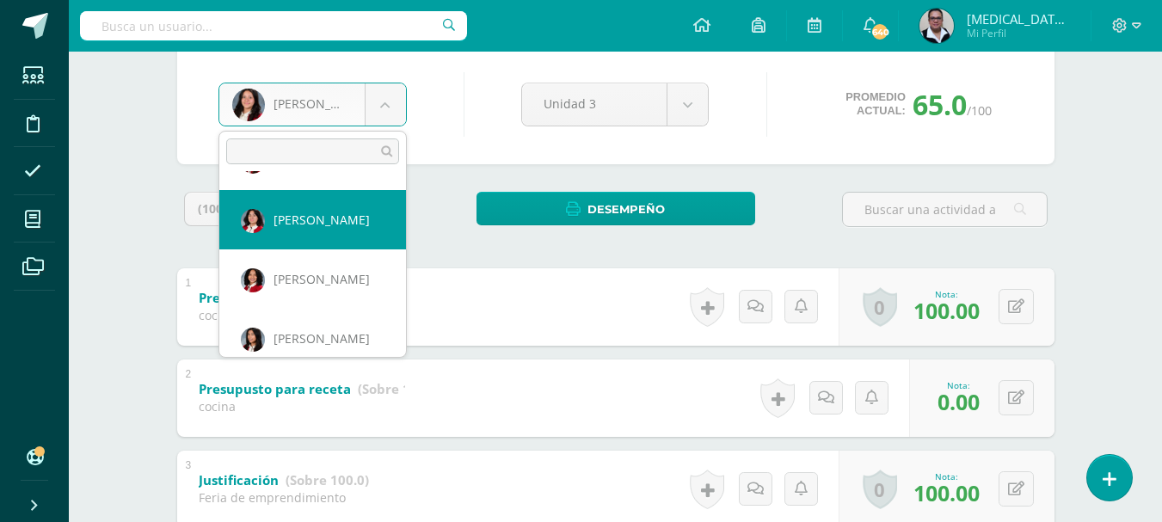
select select "3506"
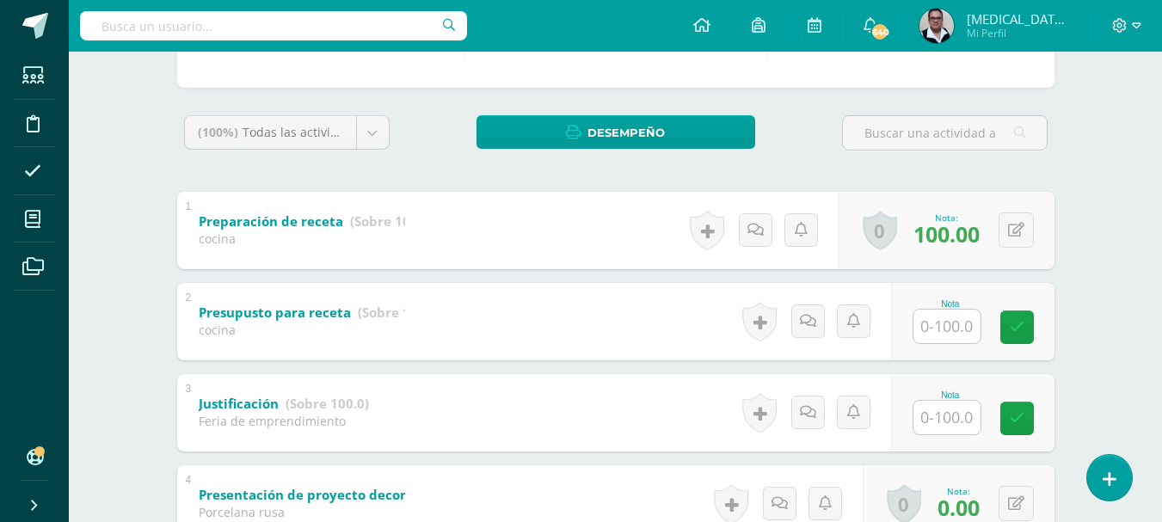
scroll to position [319, 0]
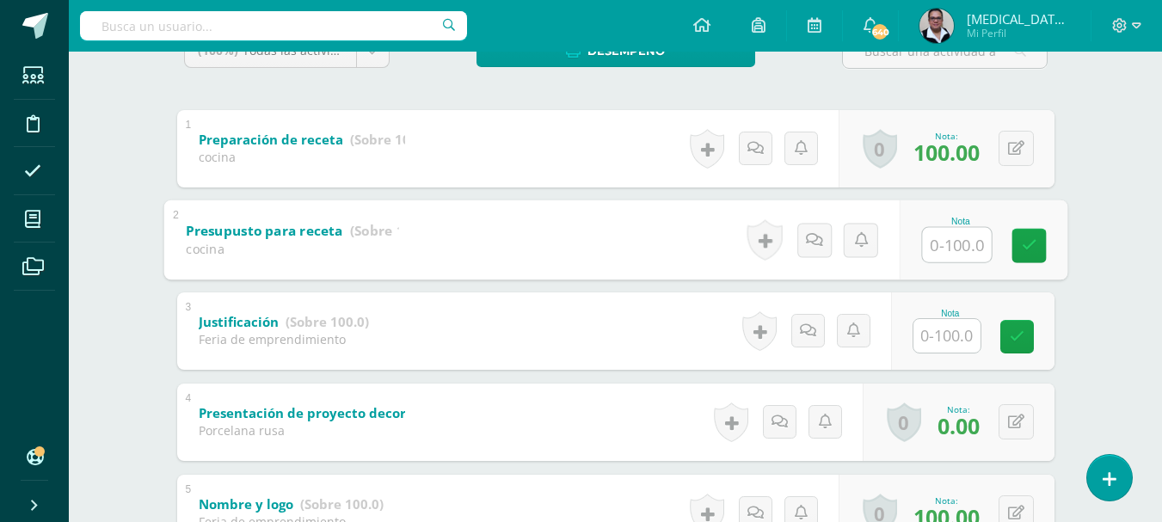
click at [966, 249] on input "text" at bounding box center [956, 244] width 69 height 34
type input "0"
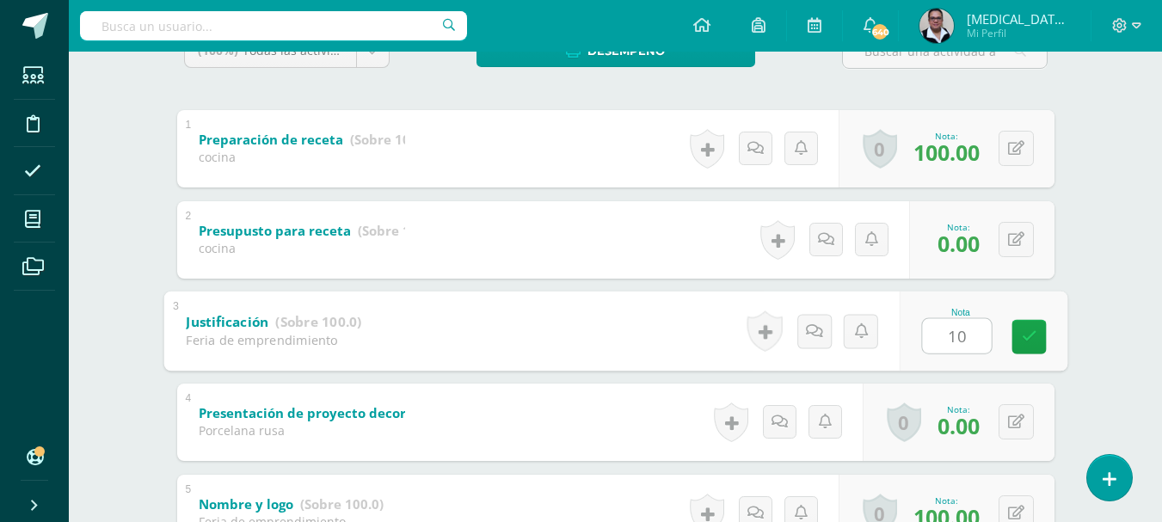
type input "100"
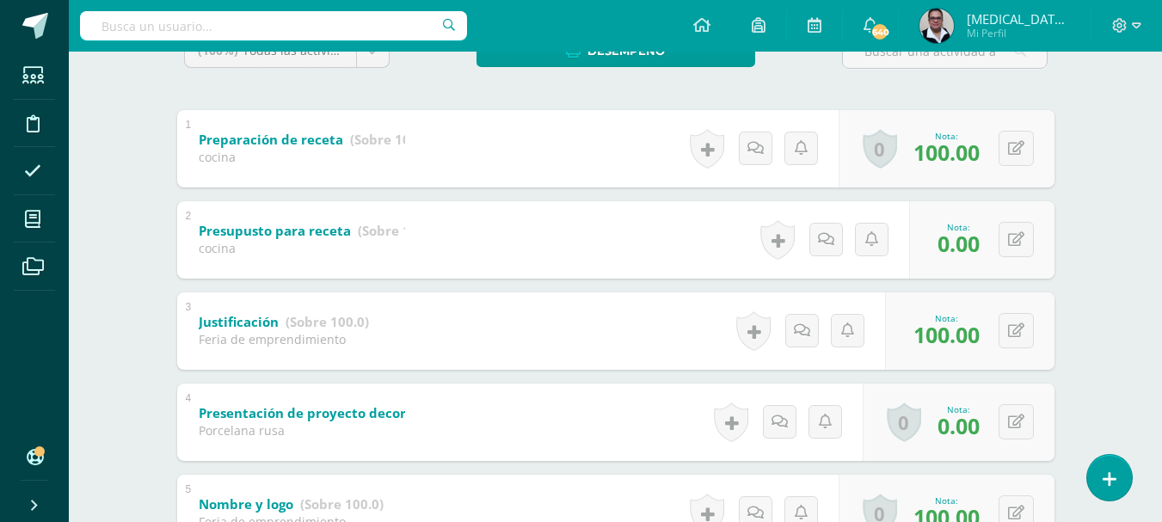
scroll to position [0, 0]
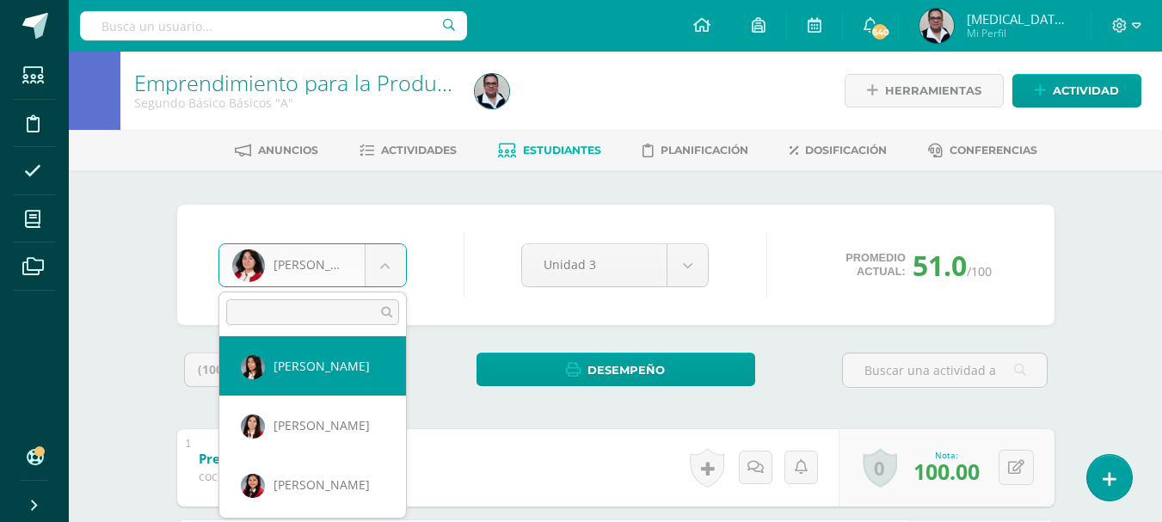
select select "236"
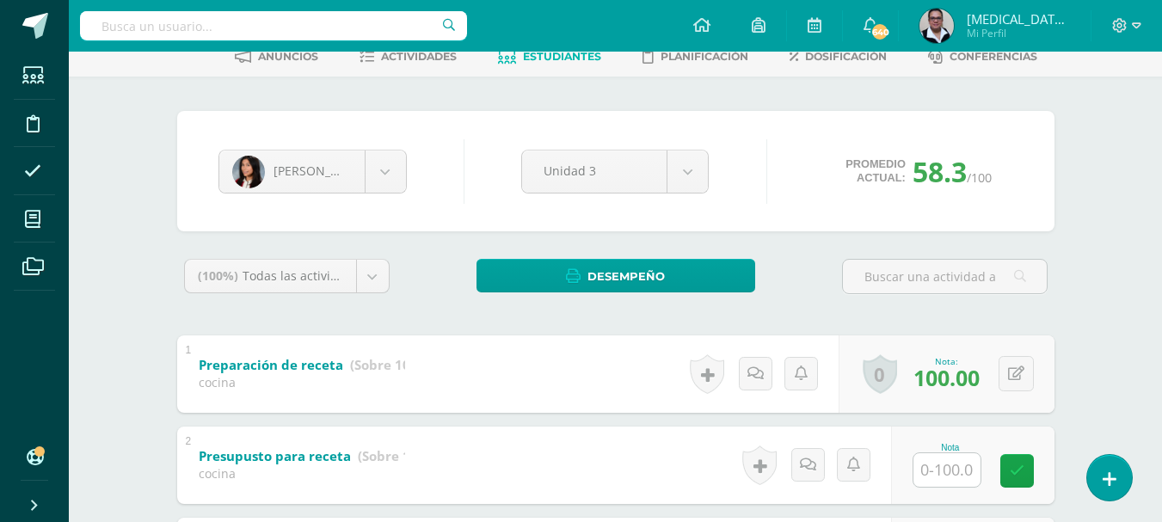
scroll to position [315, 0]
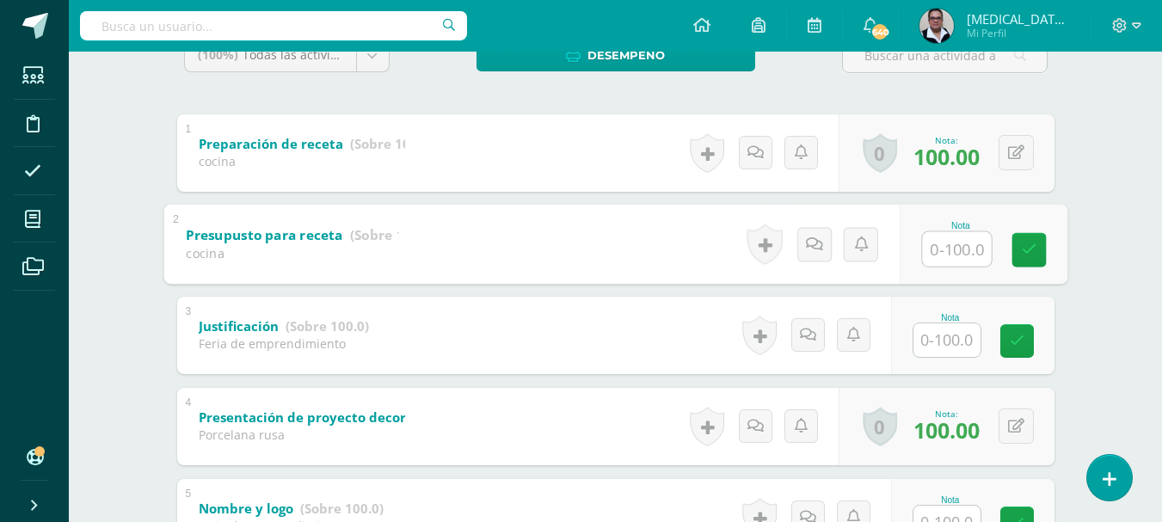
click at [951, 247] on input "text" at bounding box center [956, 248] width 69 height 34
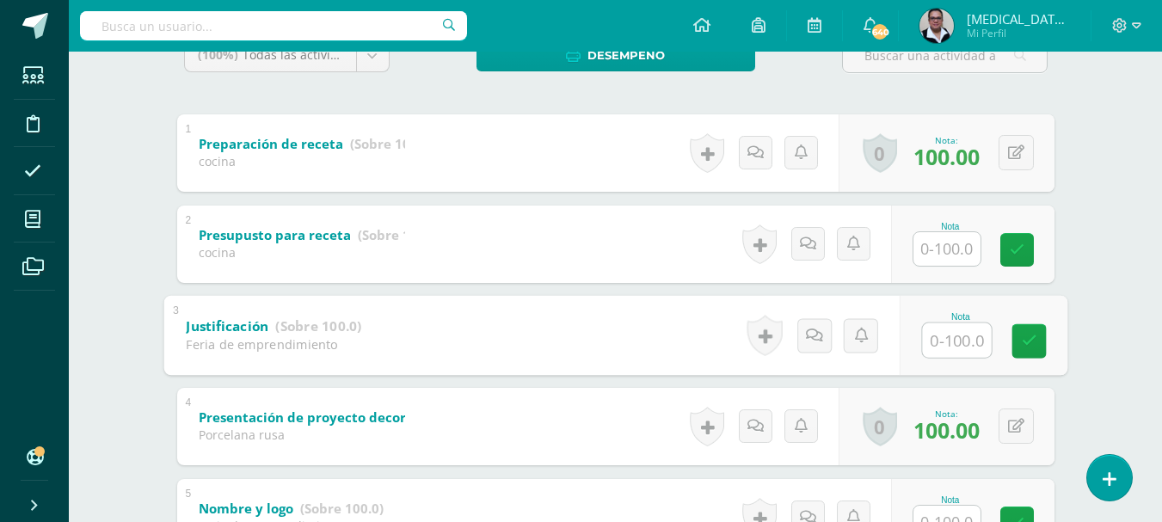
click at [949, 343] on input "text" at bounding box center [956, 340] width 69 height 34
type input "100"
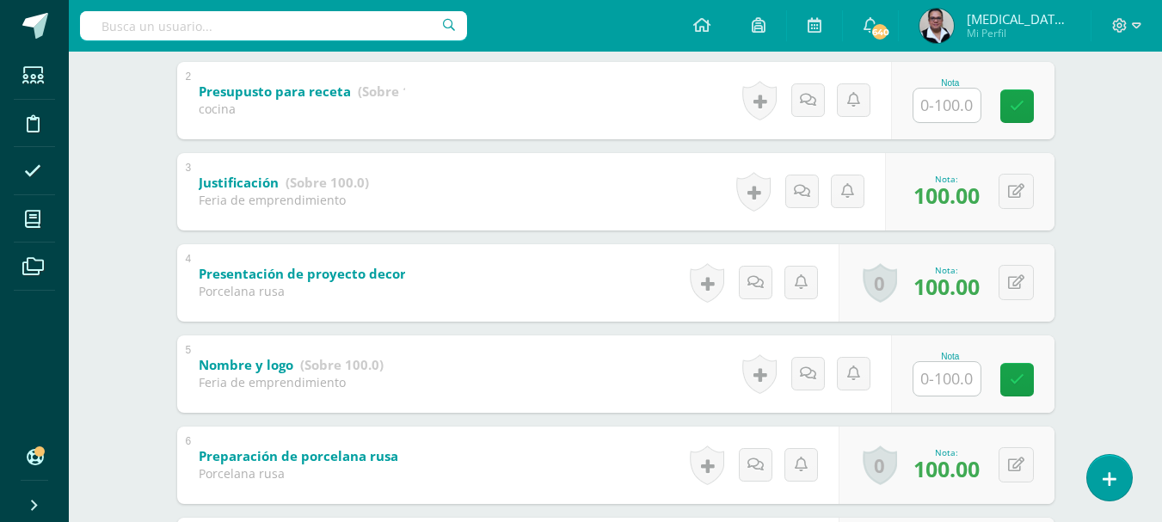
scroll to position [476, 0]
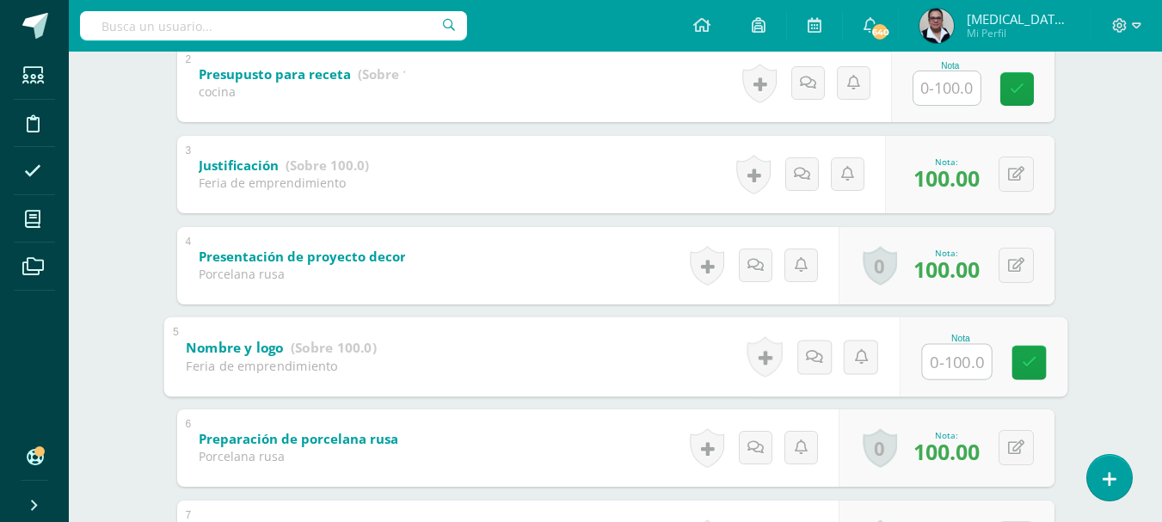
click at [943, 370] on input "text" at bounding box center [956, 361] width 69 height 34
type input "100"
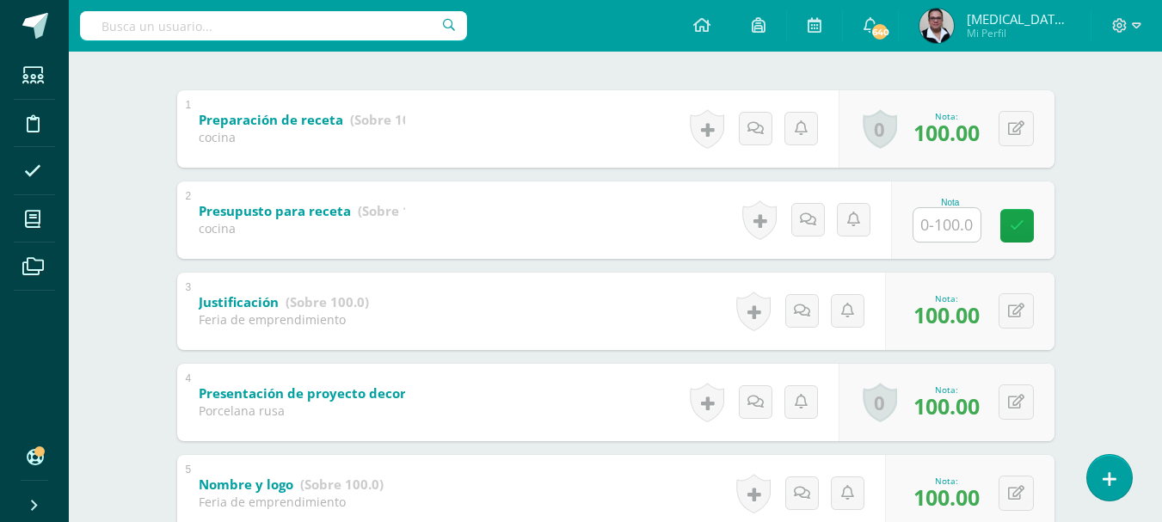
scroll to position [288, 0]
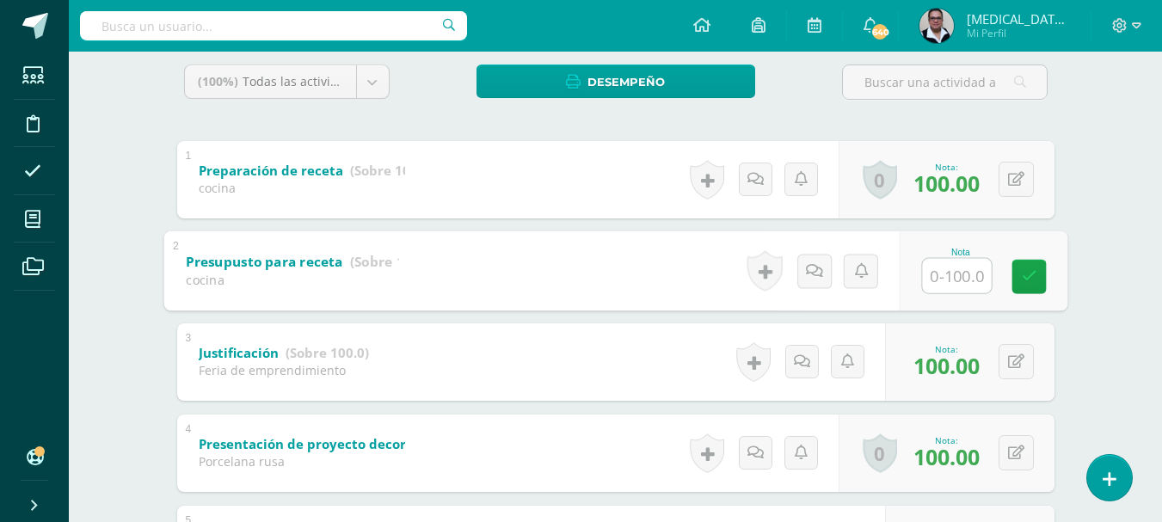
click at [944, 267] on input "text" at bounding box center [956, 275] width 69 height 34
type input "0"
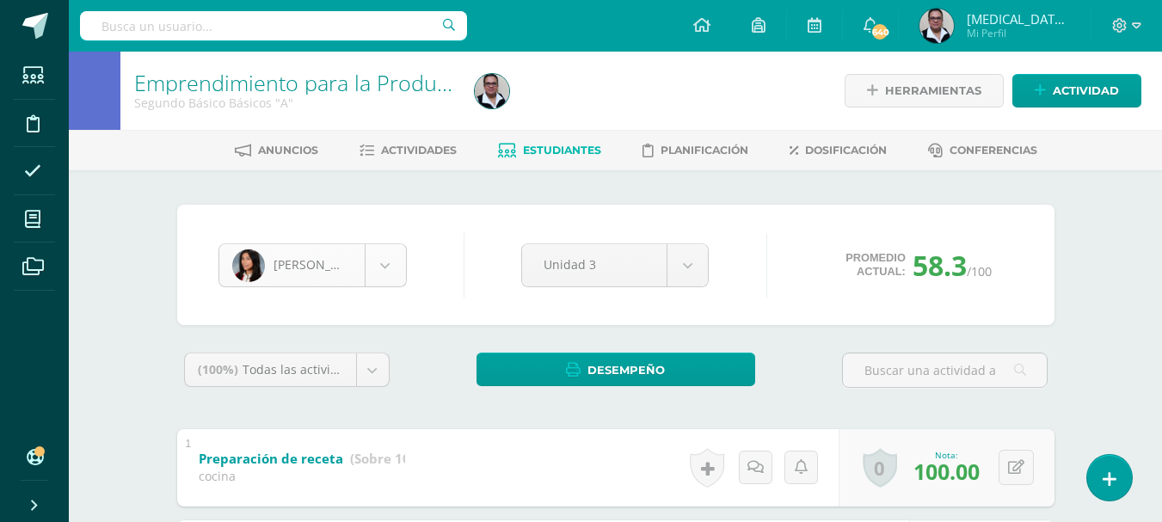
scroll to position [355, 0]
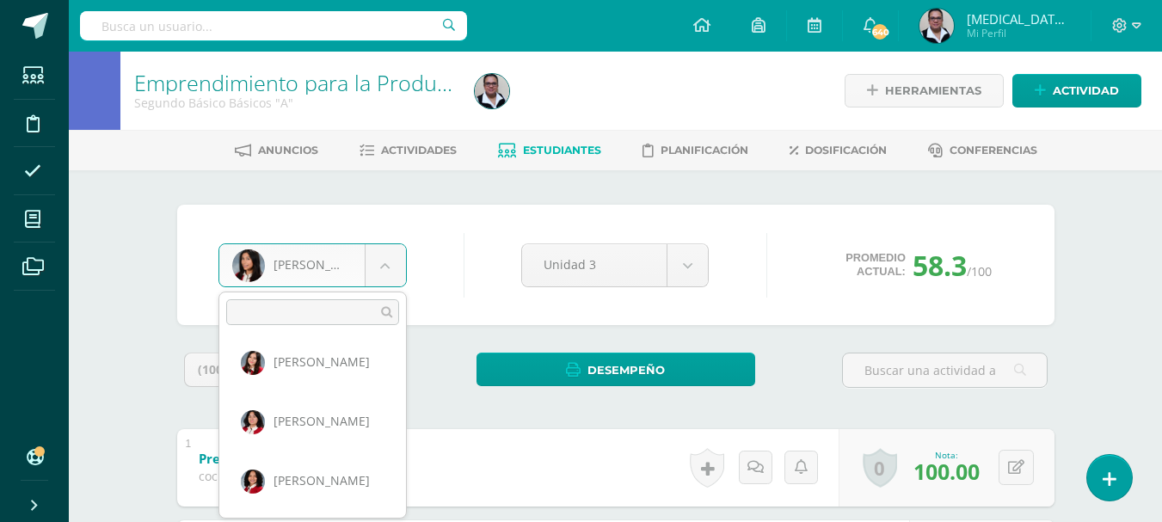
scroll to position [282, 0]
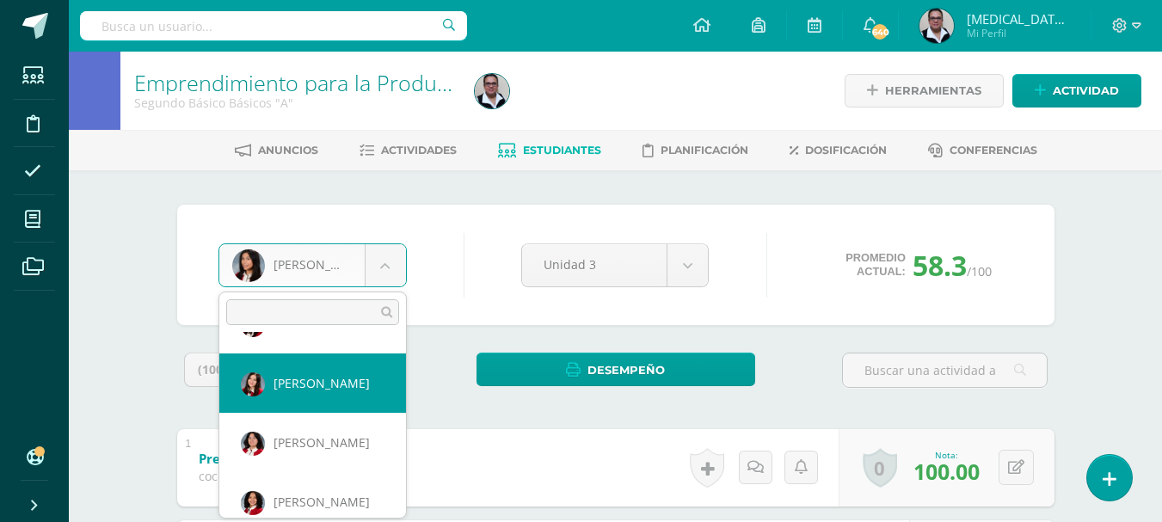
select select "218"
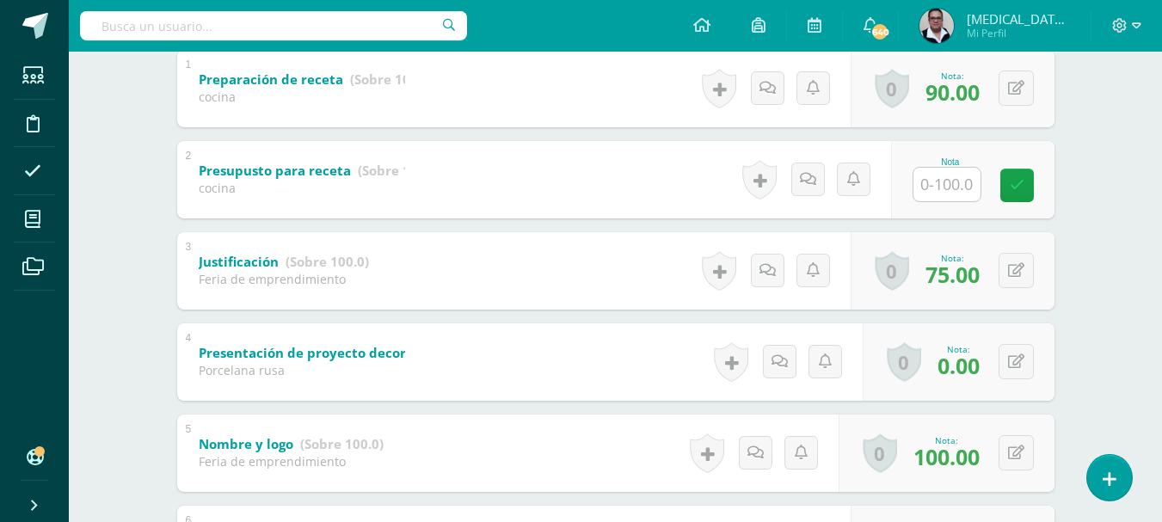
scroll to position [382, 0]
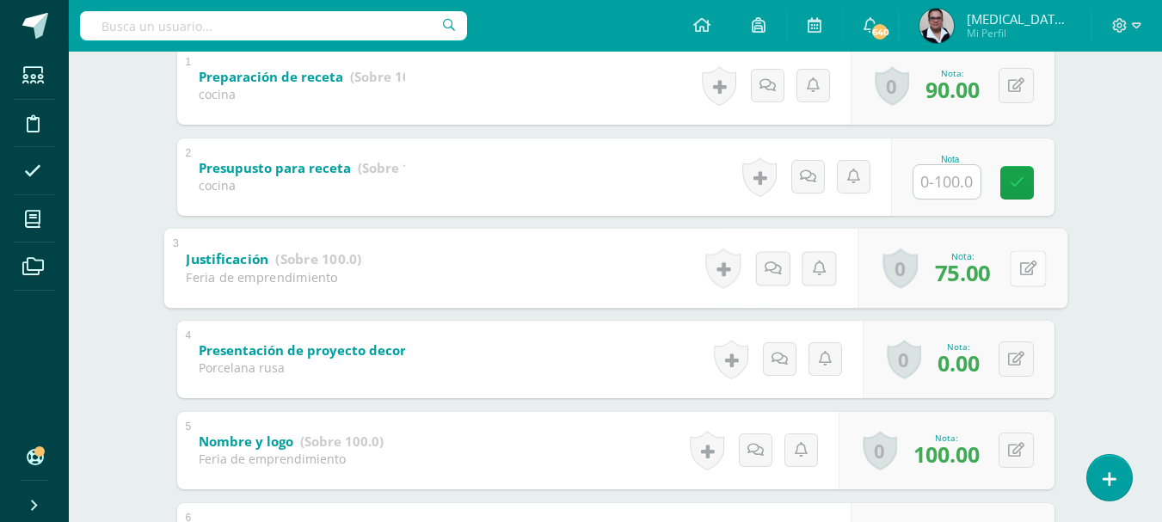
click at [1017, 264] on button at bounding box center [1028, 268] width 36 height 36
type input "100"
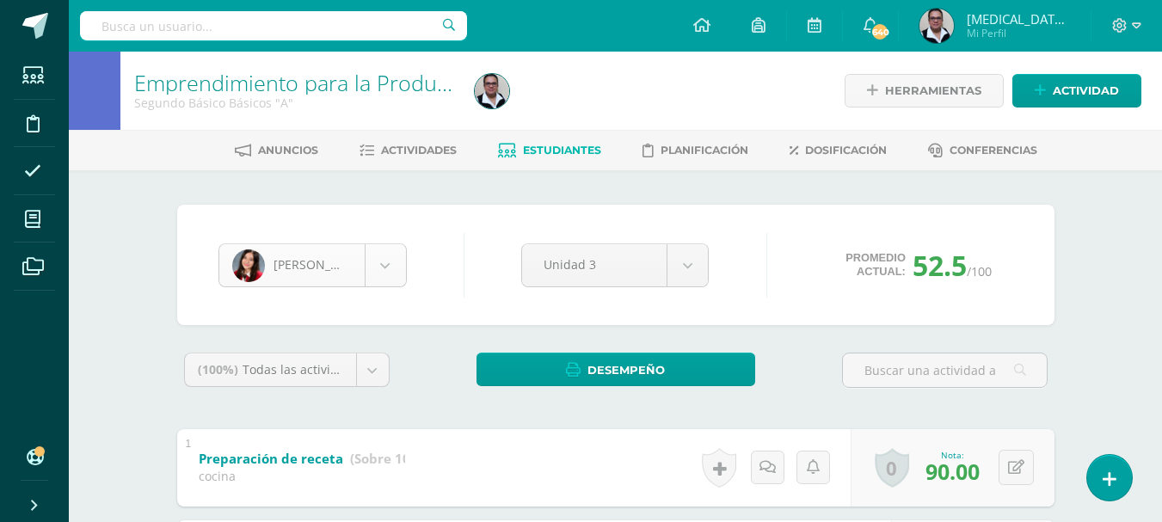
scroll to position [177, 0]
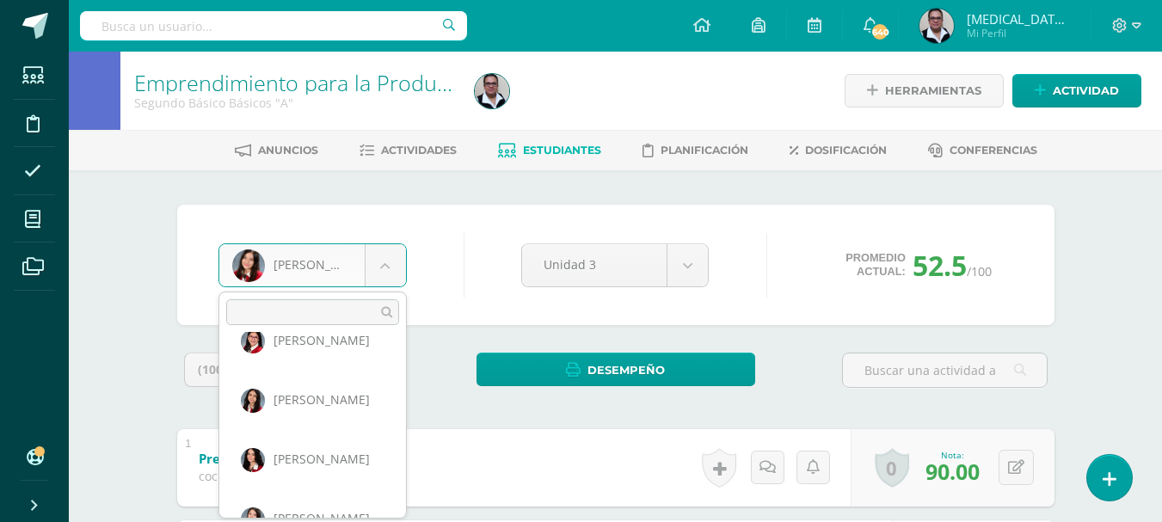
scroll to position [696, 0]
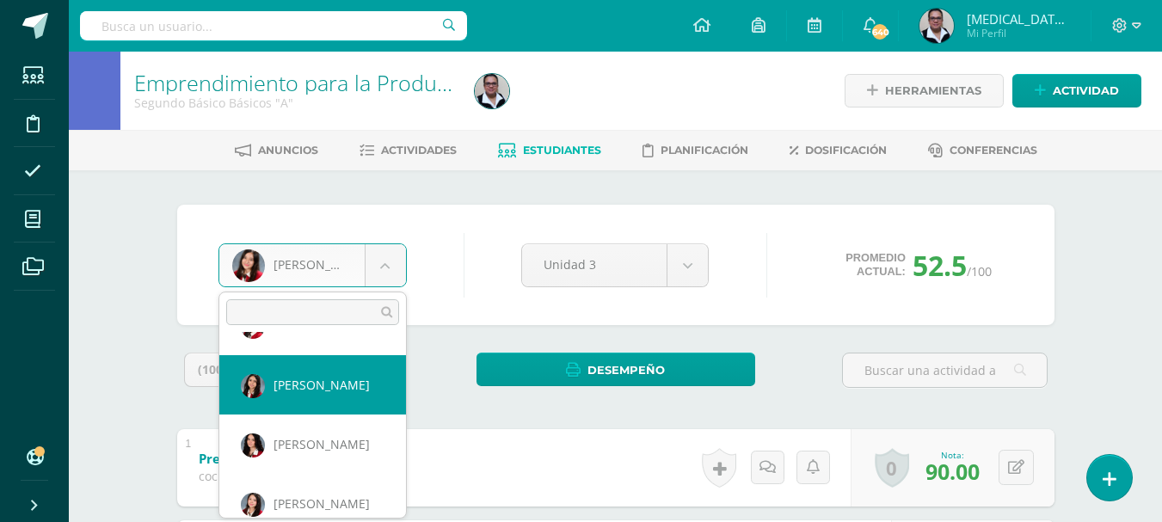
select select "261"
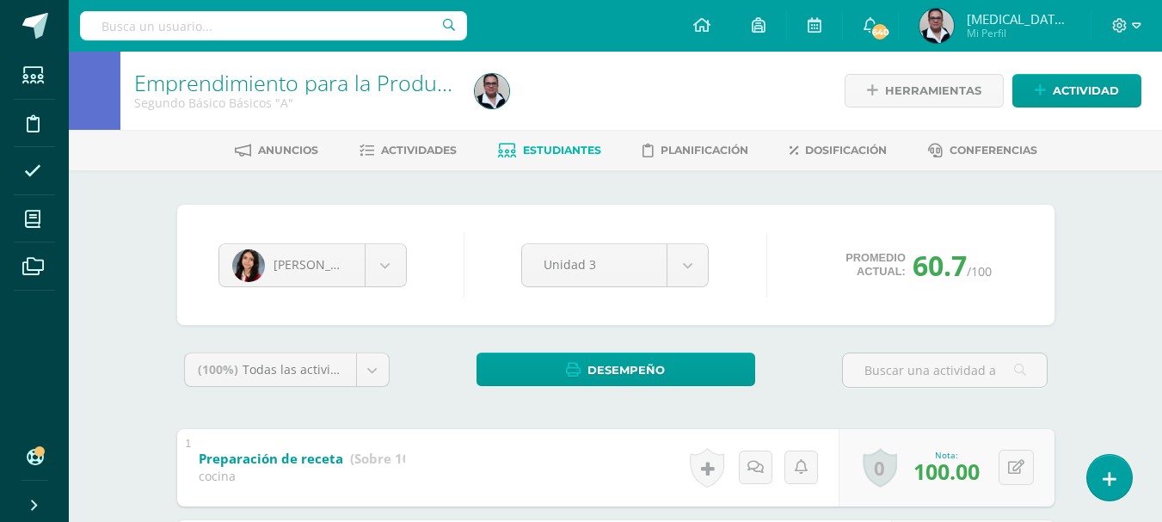
click at [1071, 145] on ul "Anuncios Actividades Estudiantes Planificación Dosificación Conferencias" at bounding box center [635, 150] width 1093 height 28
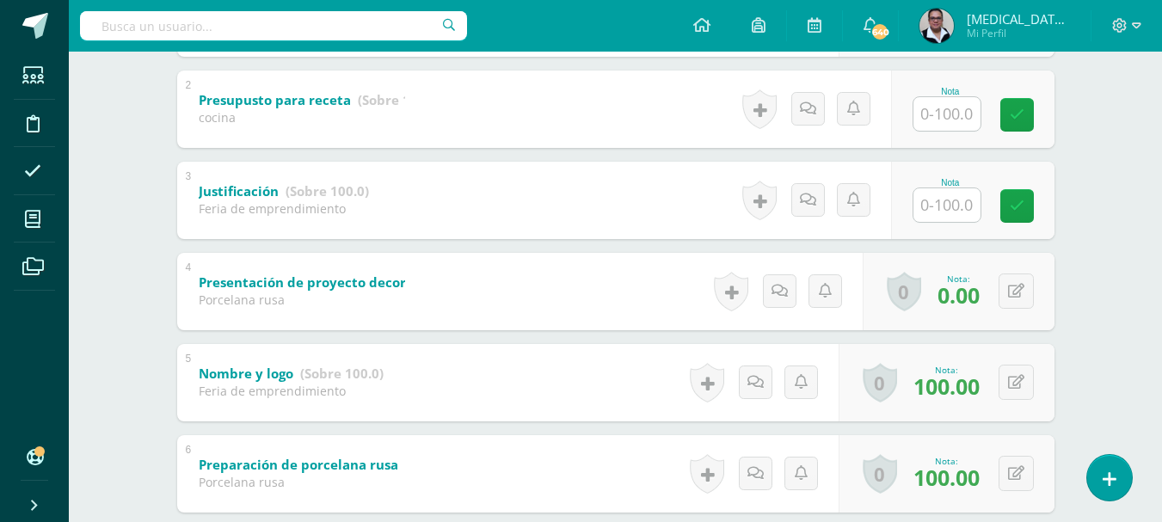
scroll to position [464, 0]
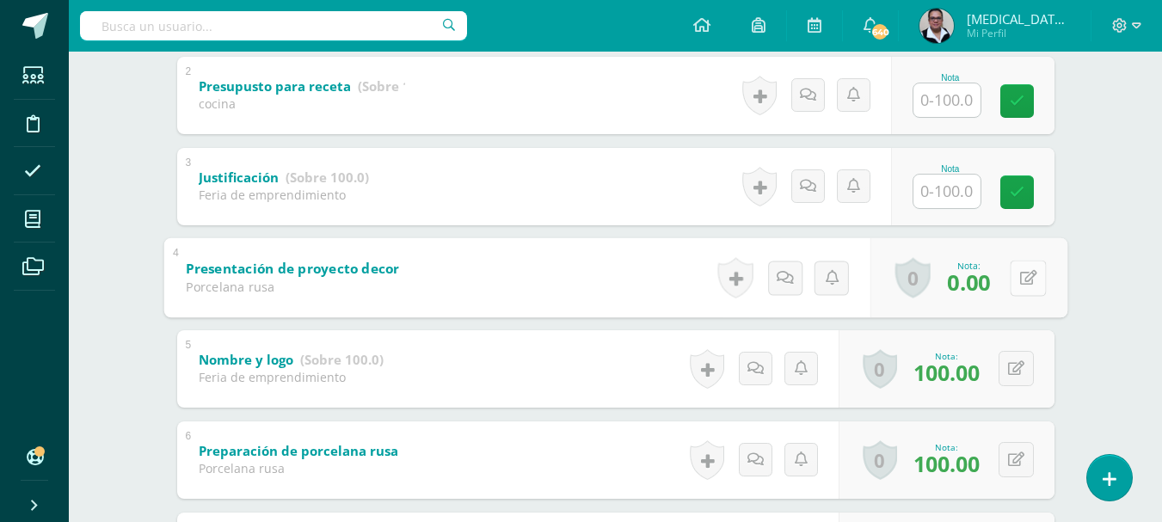
click at [1009, 283] on div "0 [GEOGRAPHIC_DATA] Logros obtenidos Aún no hay logros agregados Nota: 0.00" at bounding box center [967, 277] width 197 height 80
click at [1021, 286] on button at bounding box center [1028, 278] width 36 height 36
type input "75"
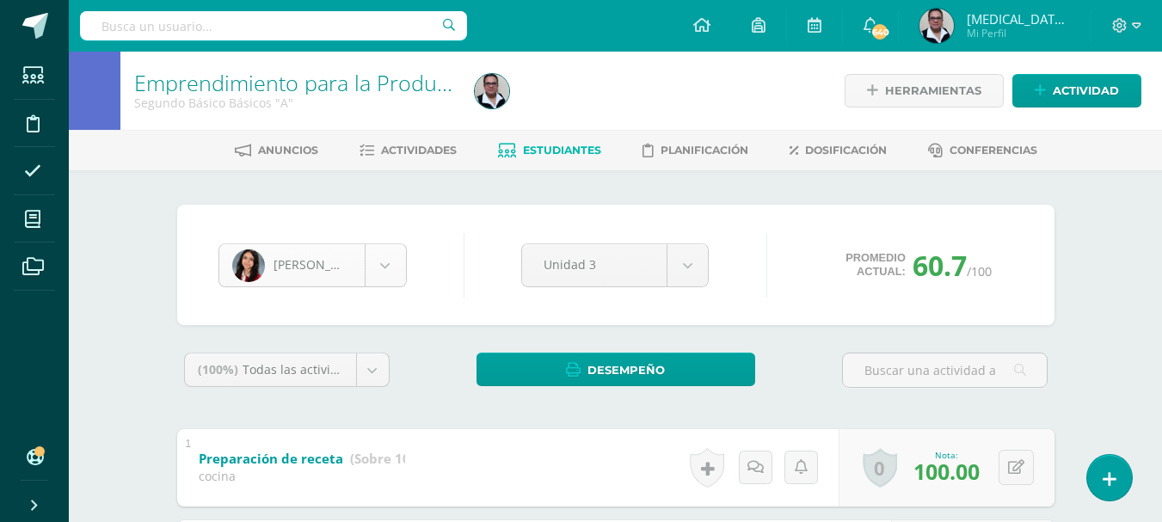
scroll to position [593, 0]
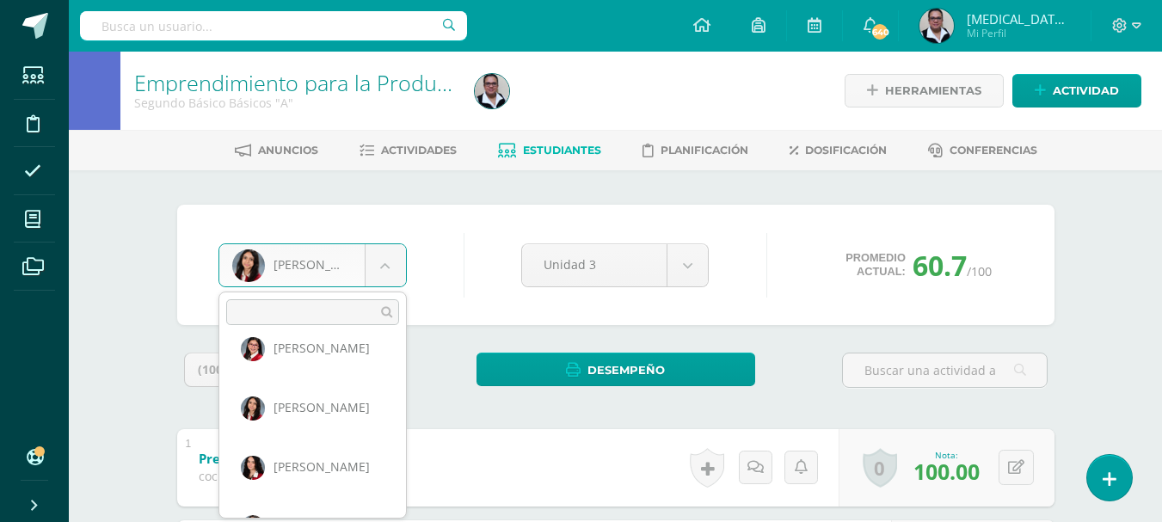
scroll to position [680, 0]
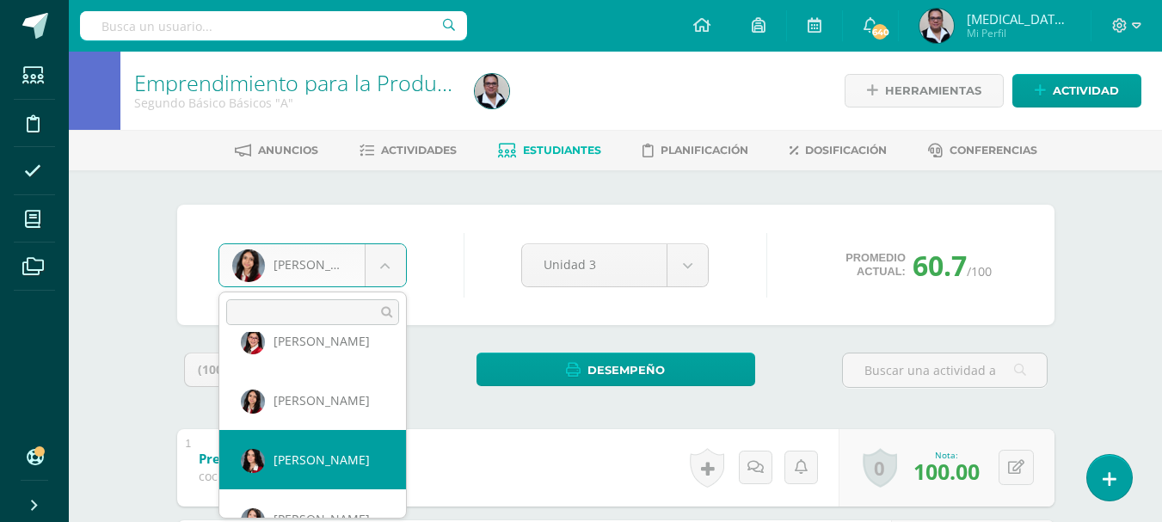
select select "242"
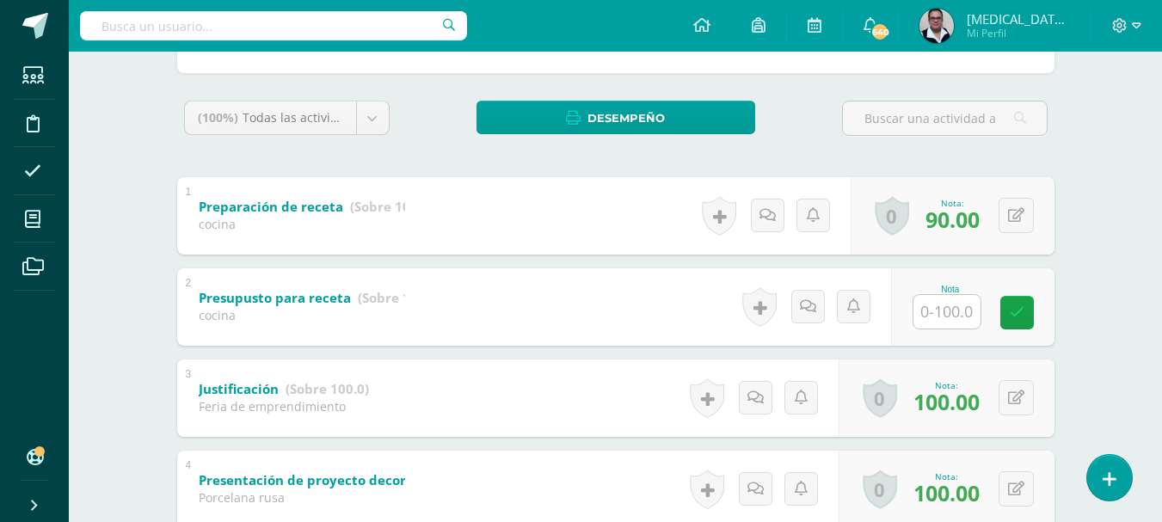
scroll to position [256, 0]
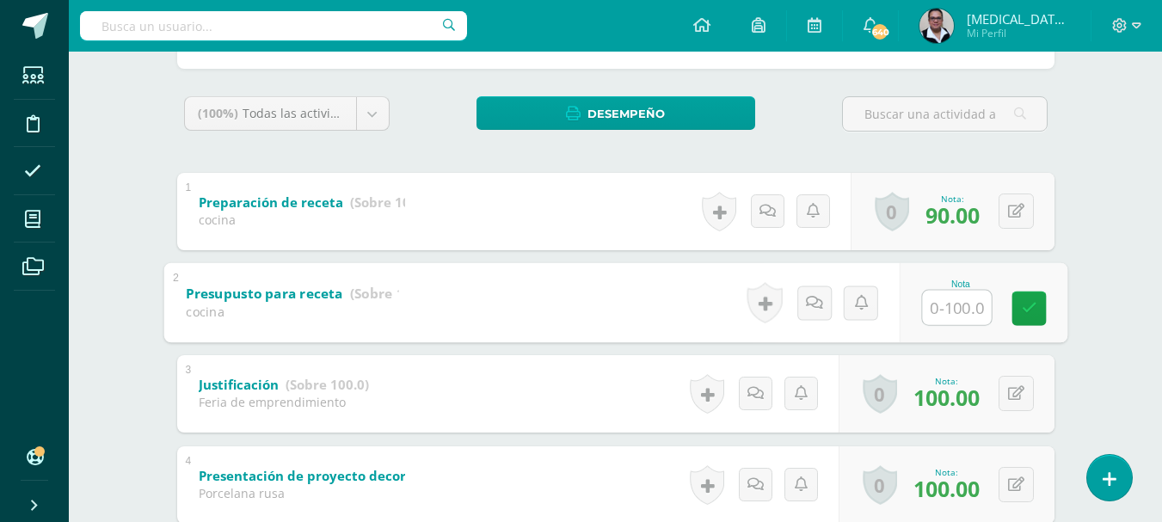
click at [956, 311] on input "text" at bounding box center [956, 307] width 69 height 34
type input "50"
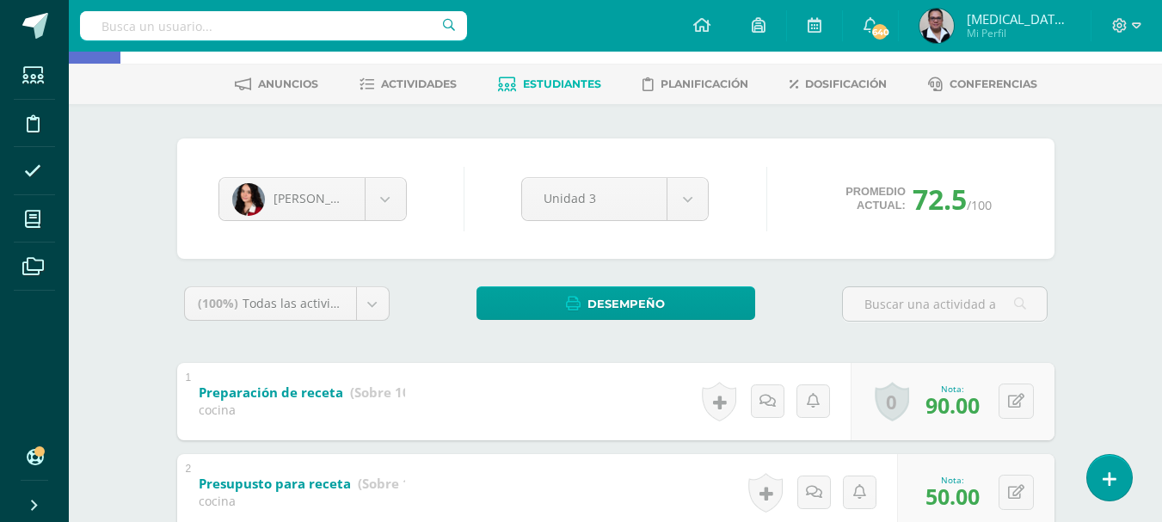
scroll to position [42, 0]
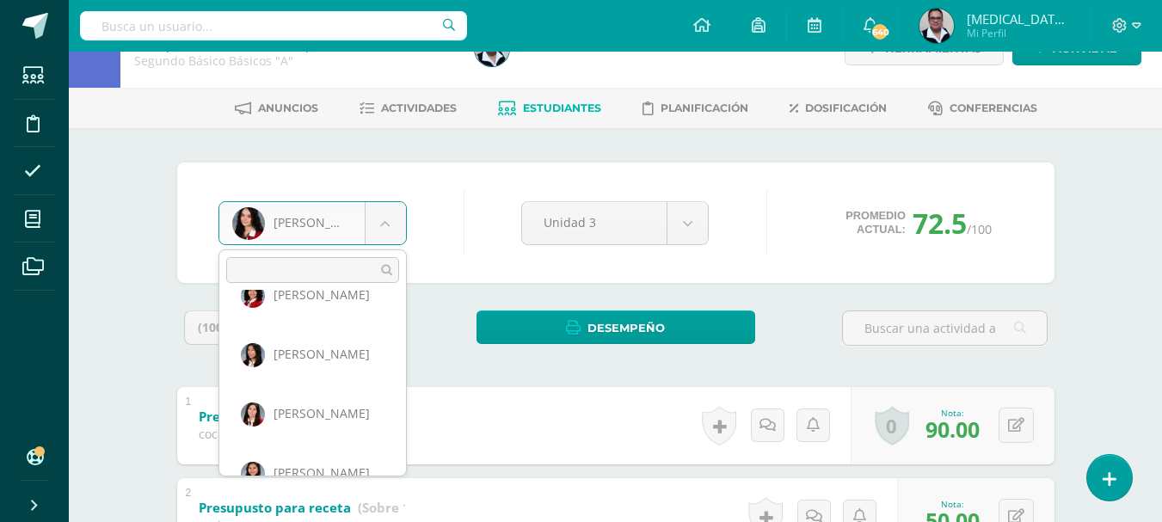
scroll to position [439, 0]
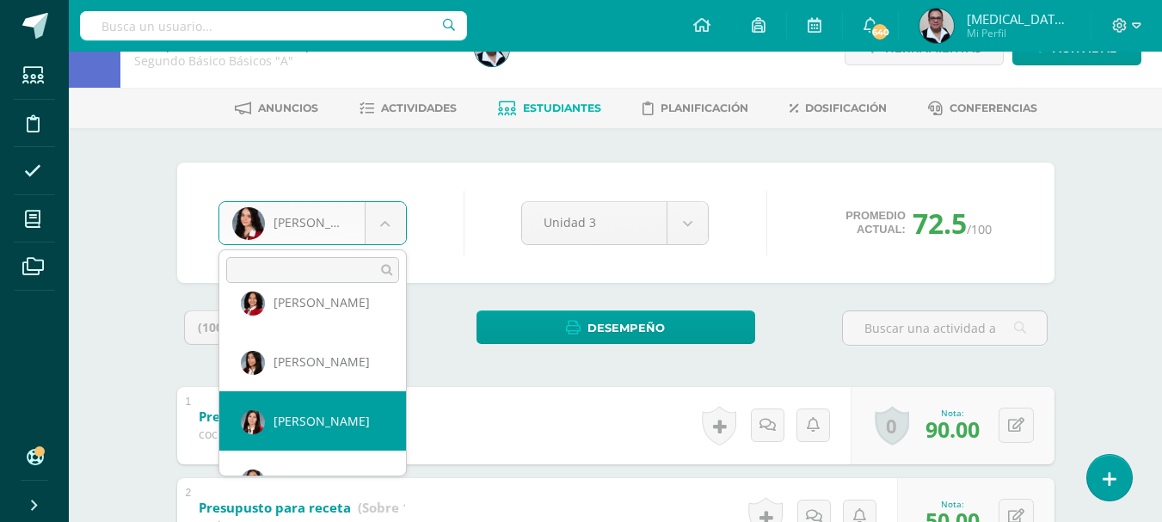
select select "3331"
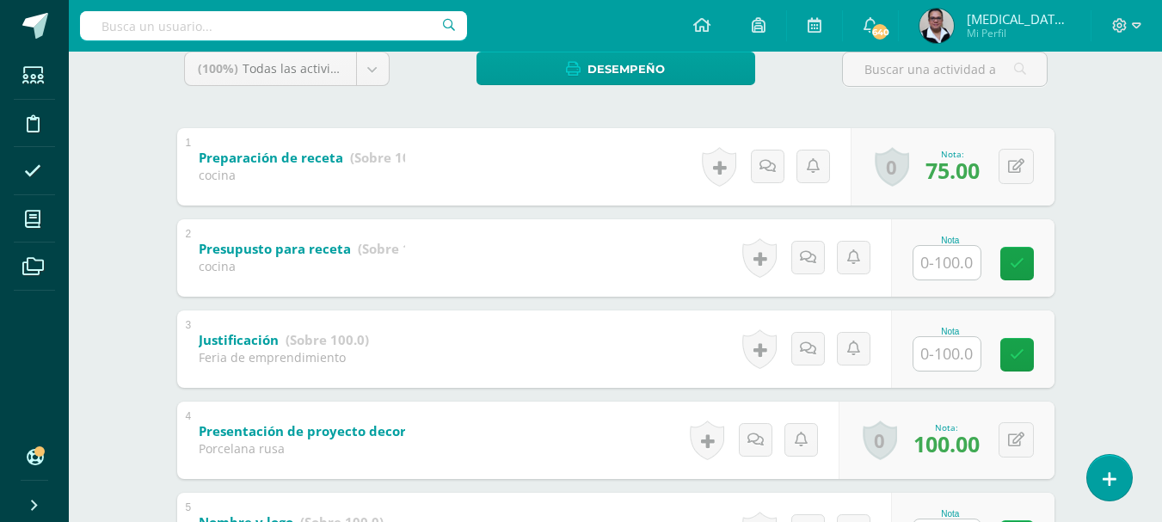
scroll to position [298, 0]
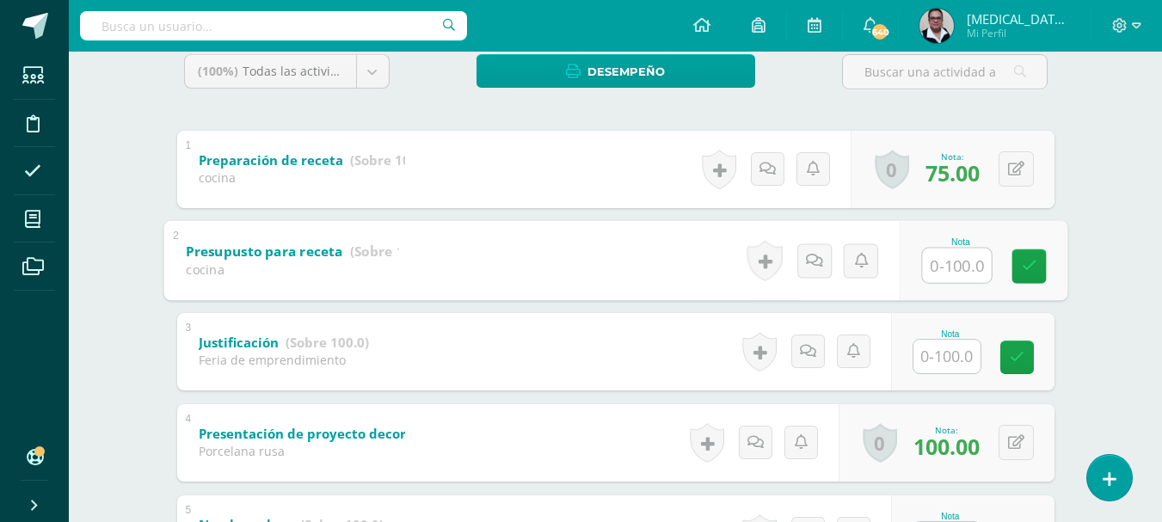
click at [955, 263] on input "text" at bounding box center [956, 265] width 69 height 34
type input "0"
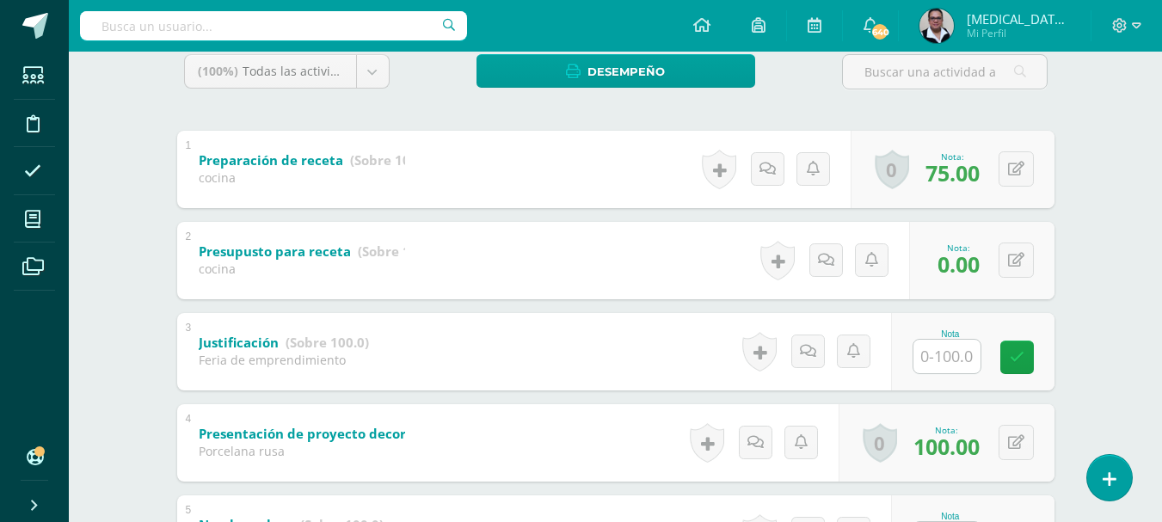
click at [937, 339] on div at bounding box center [946, 356] width 69 height 35
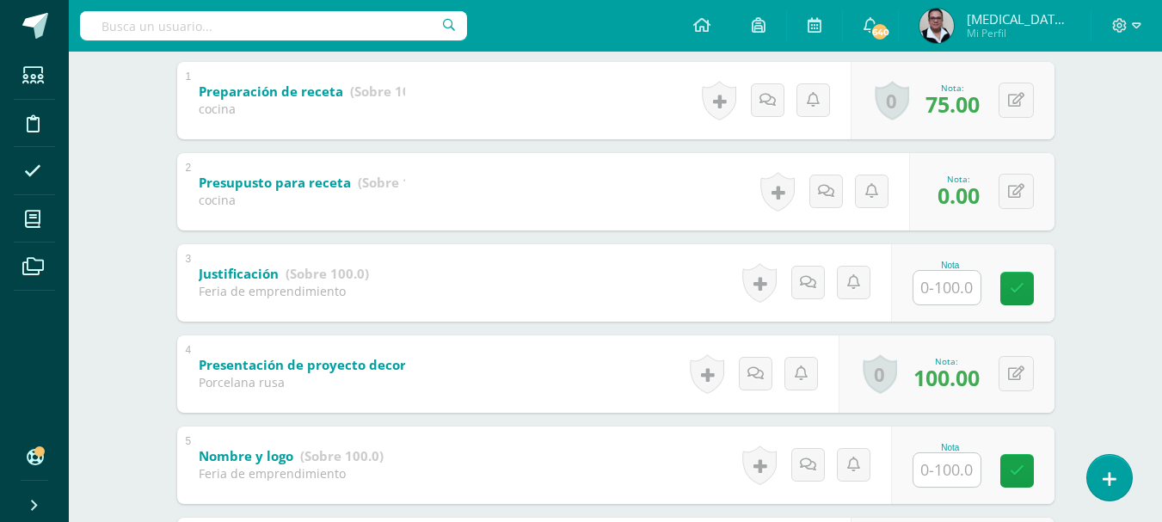
scroll to position [372, 0]
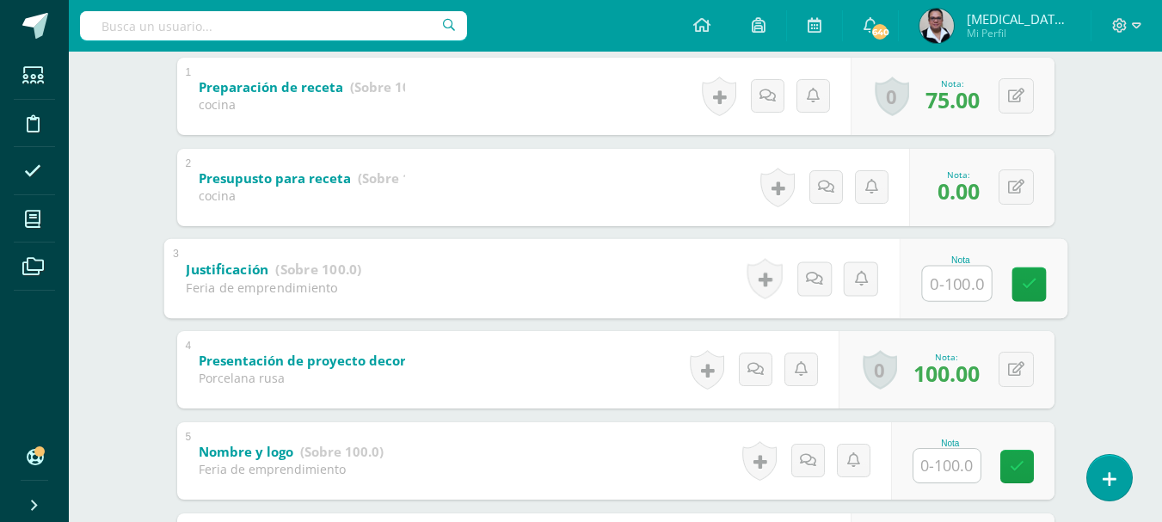
click at [951, 283] on input "text" at bounding box center [956, 283] width 69 height 34
type input "100"
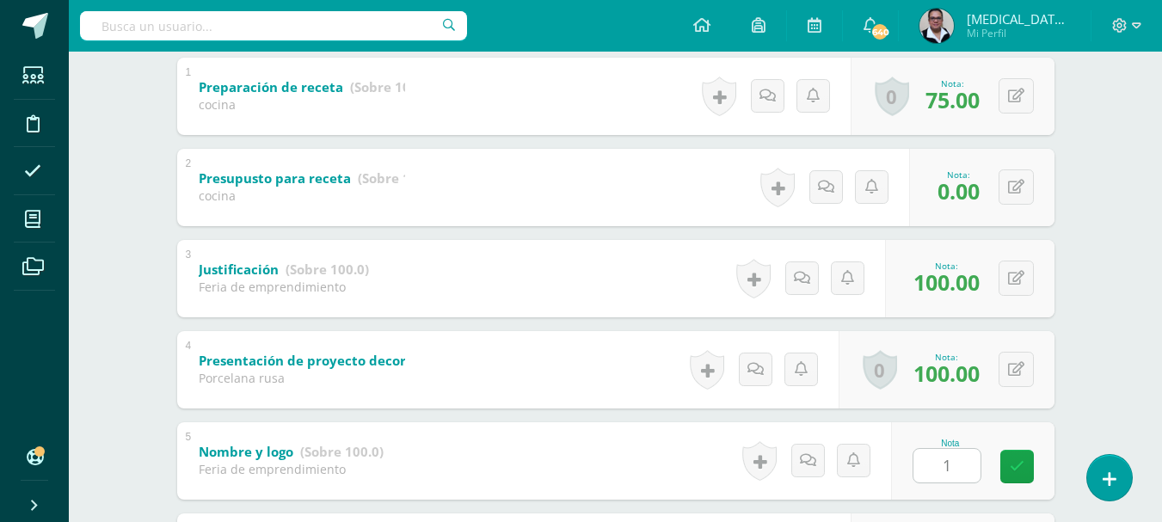
click at [949, 477] on input "1" at bounding box center [946, 466] width 67 height 34
type input "100"
